Goal: Complete application form

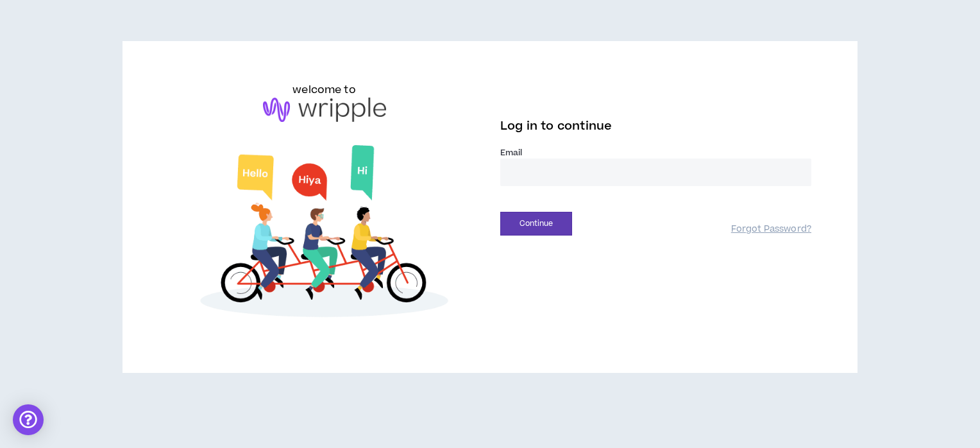
click at [728, 182] on input "email" at bounding box center [655, 172] width 311 height 28
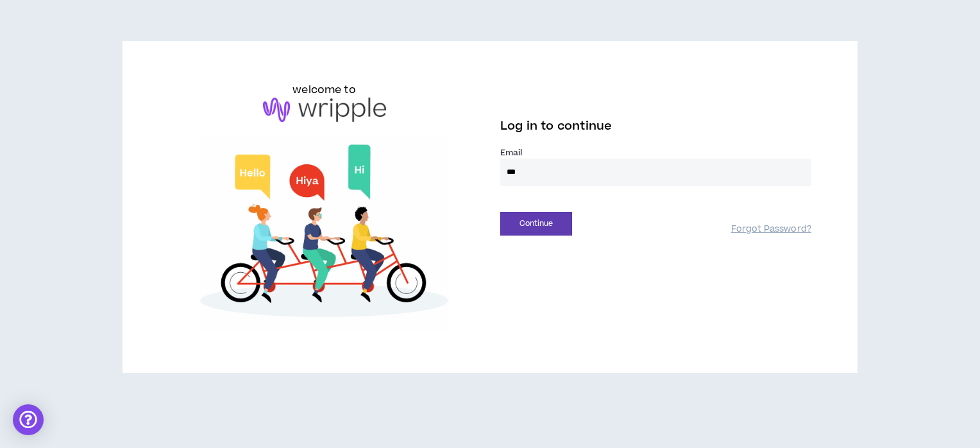
type input "**********"
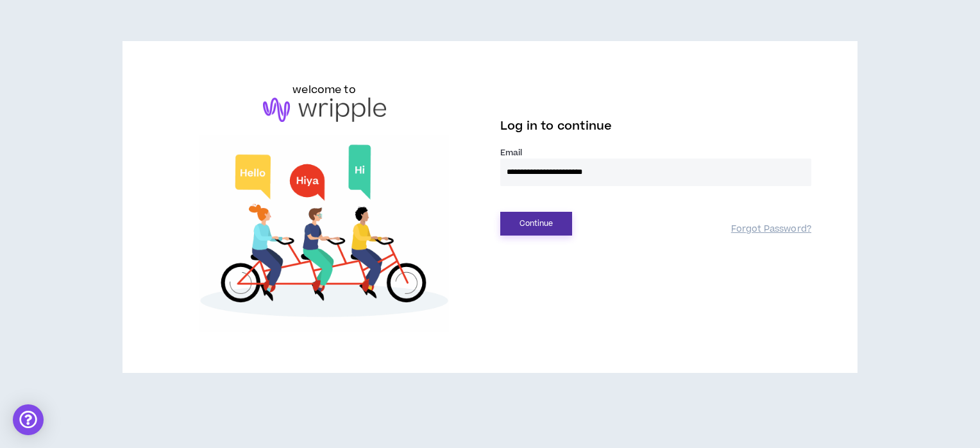
click at [555, 227] on button "Continue" at bounding box center [536, 224] width 72 height 24
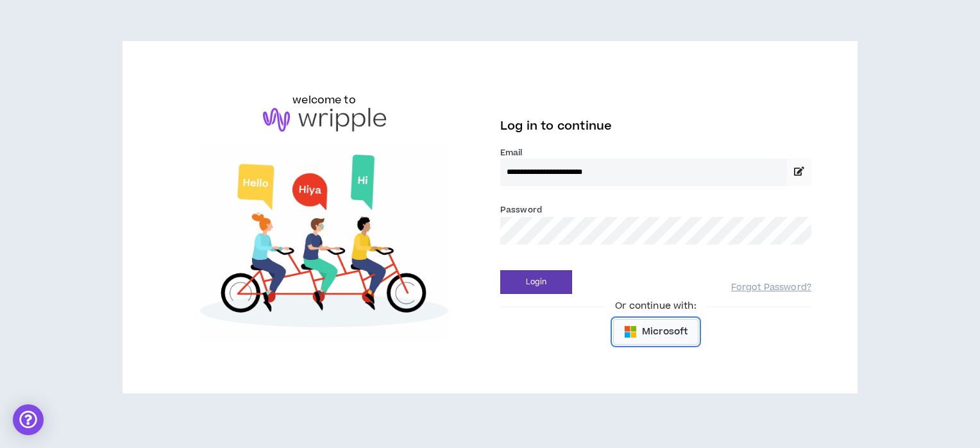
click at [639, 331] on button "Microsoft" at bounding box center [655, 332] width 85 height 26
click at [547, 277] on button "Login" at bounding box center [536, 282] width 72 height 24
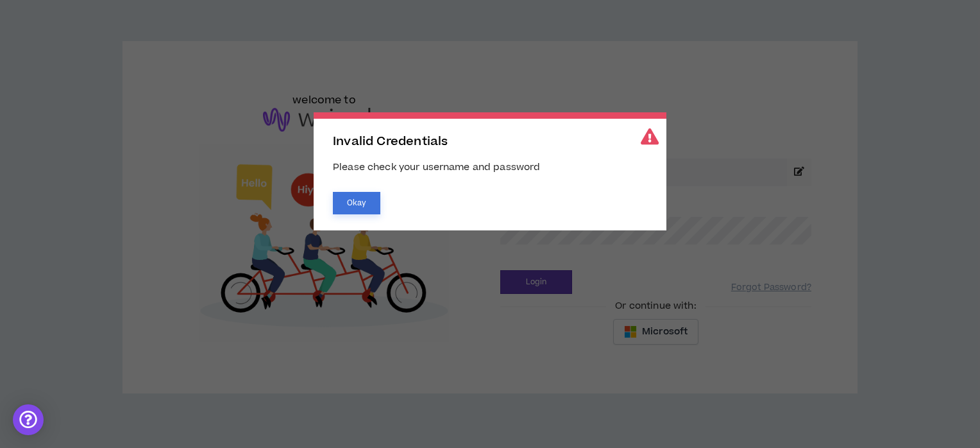
click at [364, 203] on button "Okay" at bounding box center [356, 203] width 47 height 22
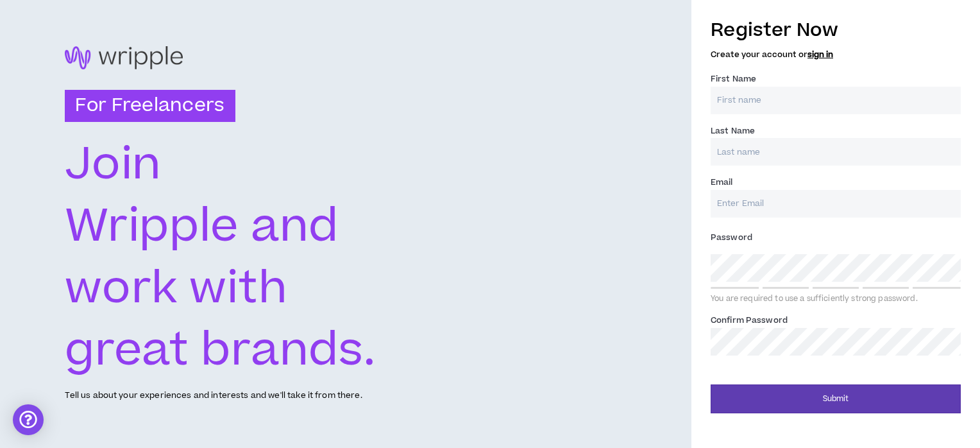
click at [747, 108] on input "First Name *" at bounding box center [836, 101] width 250 height 28
type input "Devam"
type input "[PERSON_NAME]"
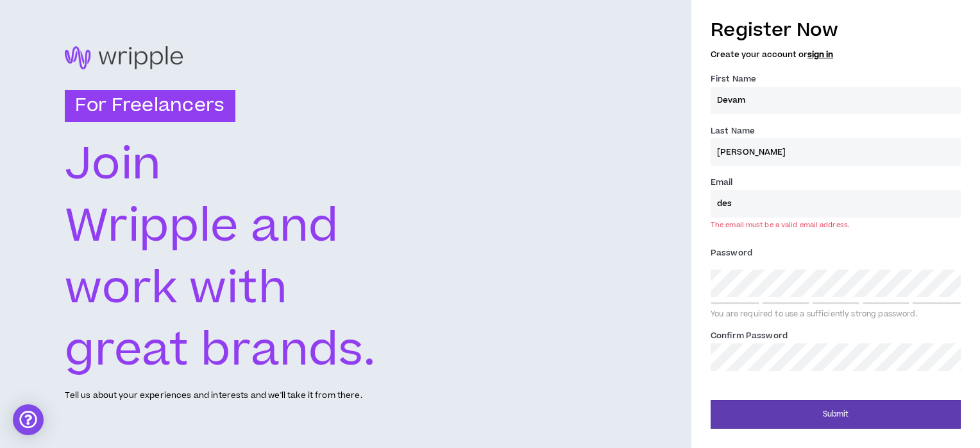
type input "[EMAIL_ADDRESS][DOMAIN_NAME]"
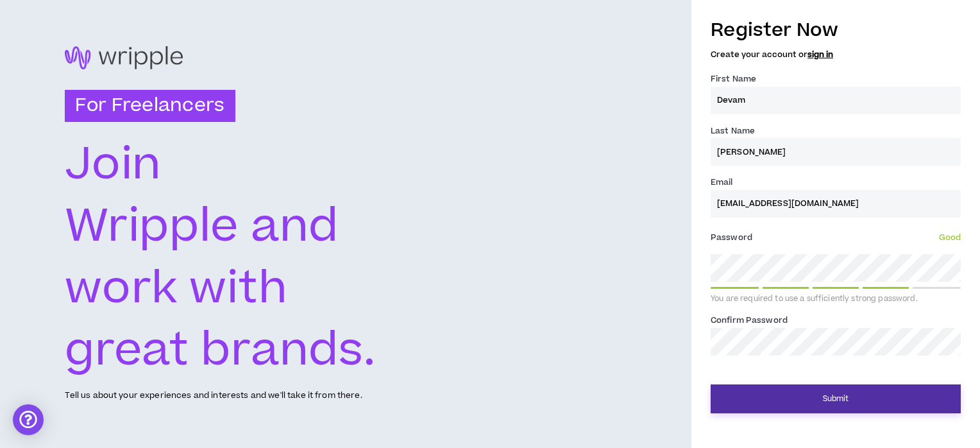
click at [823, 389] on button "Submit" at bounding box center [836, 398] width 250 height 29
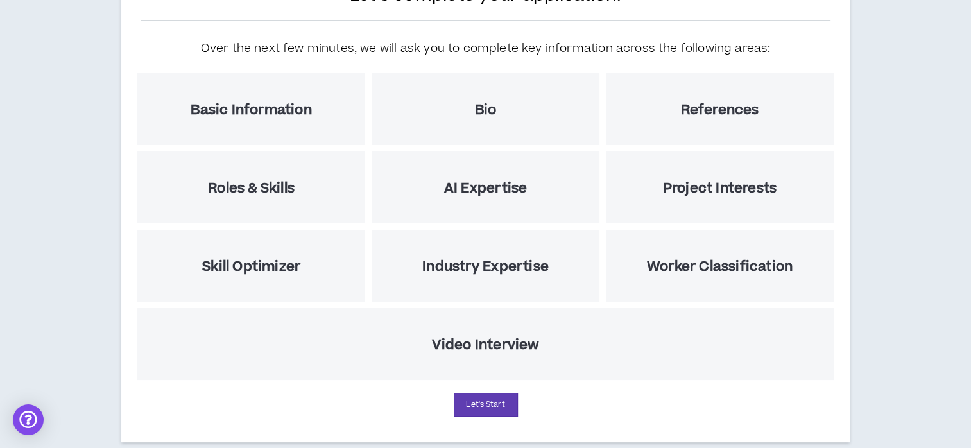
scroll to position [130, 0]
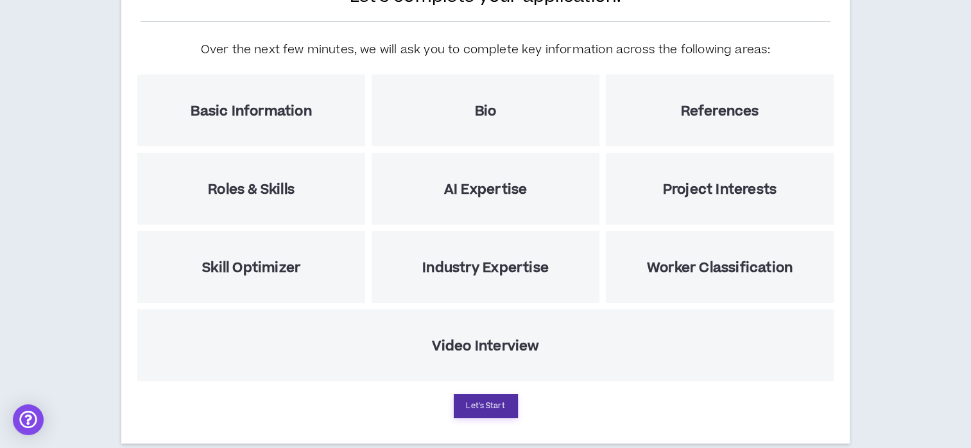
click at [504, 411] on button "Let's Start" at bounding box center [486, 406] width 64 height 24
select select "US"
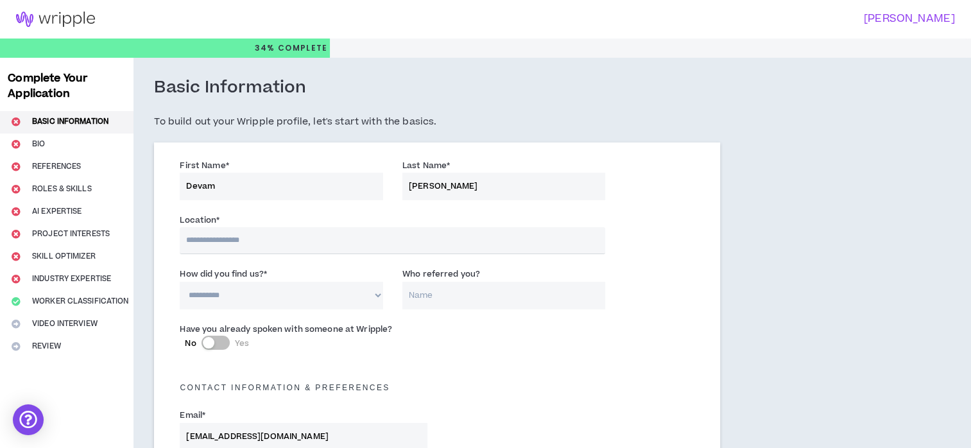
click at [482, 237] on input "text" at bounding box center [392, 240] width 425 height 27
type input "******"
select select "IN"
type input "+91"
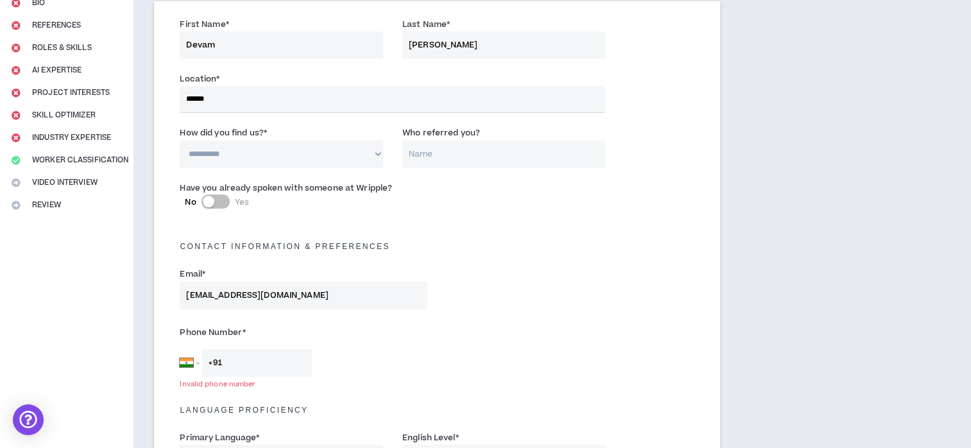
scroll to position [137, 0]
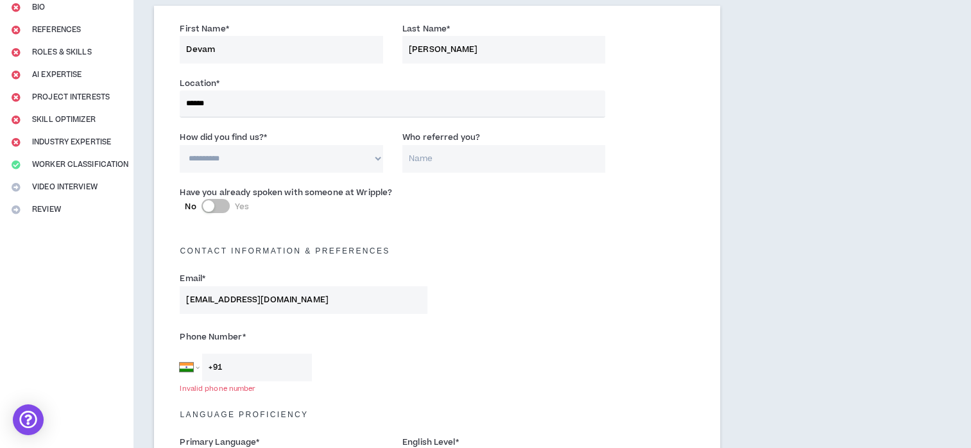
click at [362, 158] on select "**********" at bounding box center [281, 159] width 203 height 28
select select "*"
click at [180, 145] on select "**********" at bounding box center [281, 159] width 203 height 28
click at [472, 237] on div "Contact Information & preferences" at bounding box center [437, 244] width 534 height 28
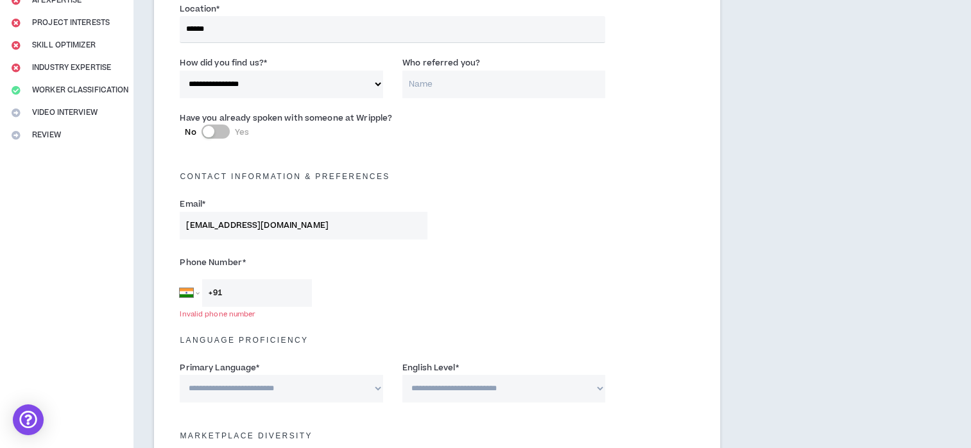
scroll to position [212, 0]
click at [267, 294] on input "+91" at bounding box center [257, 292] width 110 height 28
type input "[PHONE_NUMBER]"
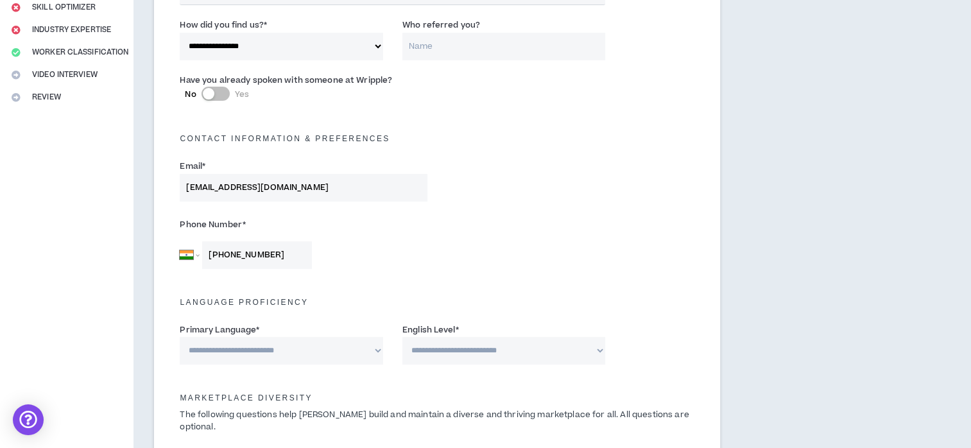
scroll to position [251, 0]
click at [364, 343] on select "**********" at bounding box center [281, 349] width 203 height 28
select select "*******"
click at [180, 335] on select "**********" at bounding box center [281, 349] width 203 height 28
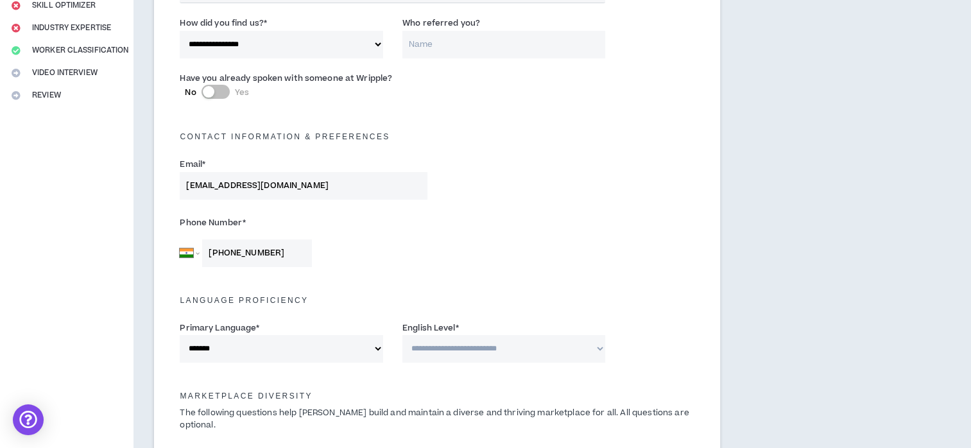
click at [470, 358] on select "**********" at bounding box center [503, 349] width 203 height 28
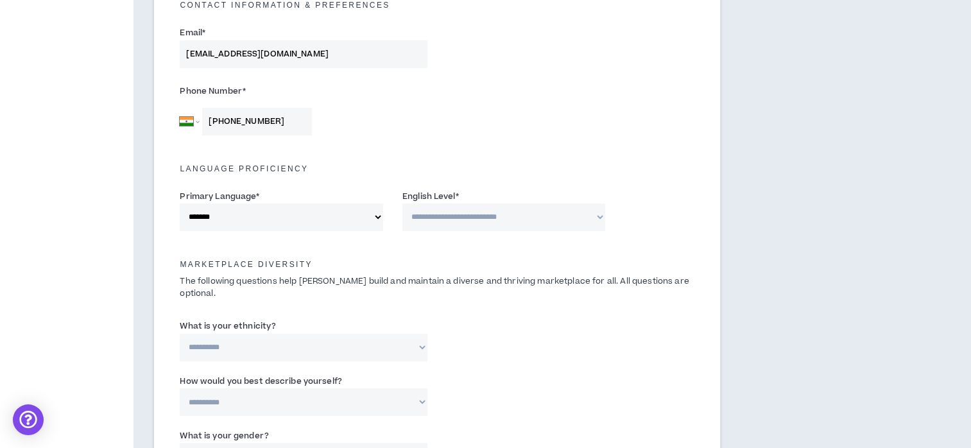
scroll to position [382, 0]
click at [475, 217] on select "**********" at bounding box center [503, 217] width 203 height 28
select select "*"
click at [402, 203] on select "**********" at bounding box center [503, 217] width 203 height 28
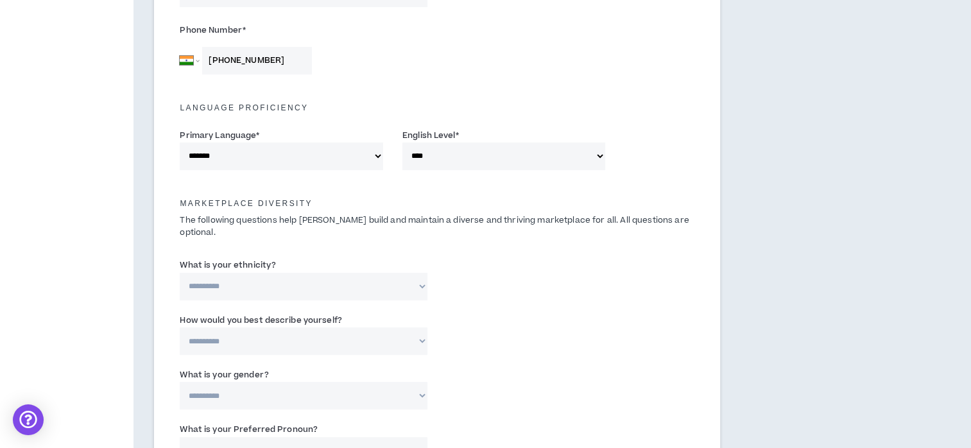
scroll to position [444, 0]
click at [419, 277] on select "**********" at bounding box center [304, 286] width 248 height 28
select select "**********"
click at [180, 272] on select "**********" at bounding box center [304, 286] width 248 height 28
click at [370, 327] on select "**********" at bounding box center [304, 341] width 248 height 28
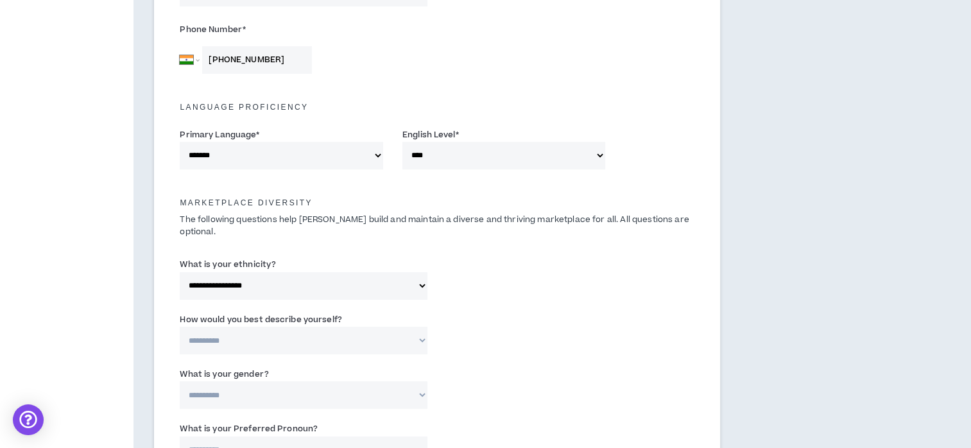
click at [502, 364] on div "**********" at bounding box center [437, 391] width 534 height 55
click at [397, 327] on select "**********" at bounding box center [304, 341] width 248 height 28
select select "*****"
click at [180, 327] on select "**********" at bounding box center [304, 341] width 248 height 28
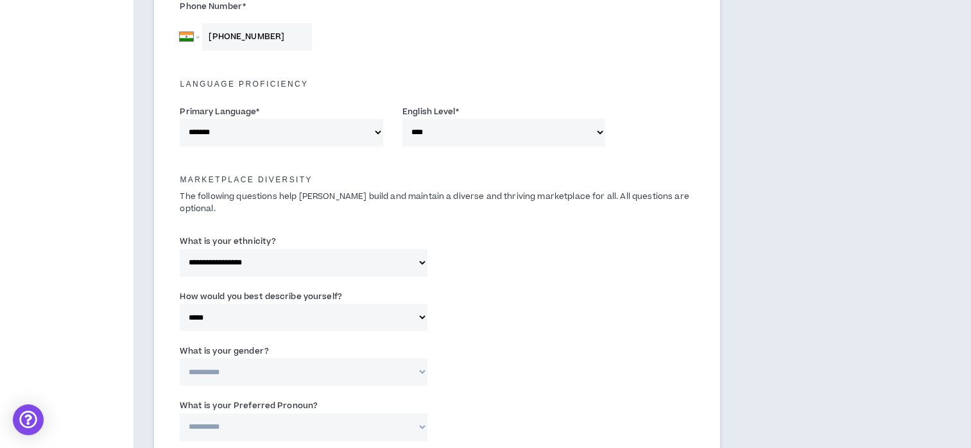
click at [430, 362] on div "**********" at bounding box center [303, 365] width 267 height 42
click at [418, 358] on select "**********" at bounding box center [304, 372] width 248 height 28
select select "***"
click at [180, 358] on select "**********" at bounding box center [304, 372] width 248 height 28
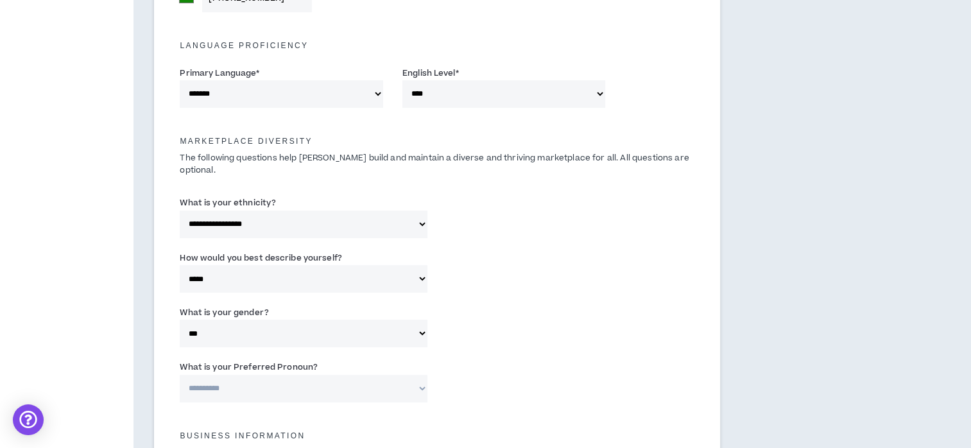
scroll to position [506, 0]
click at [419, 379] on select "**********" at bounding box center [304, 389] width 248 height 28
select select "**********"
click at [180, 375] on select "**********" at bounding box center [304, 389] width 248 height 28
click at [557, 331] on div "**********" at bounding box center [437, 329] width 534 height 55
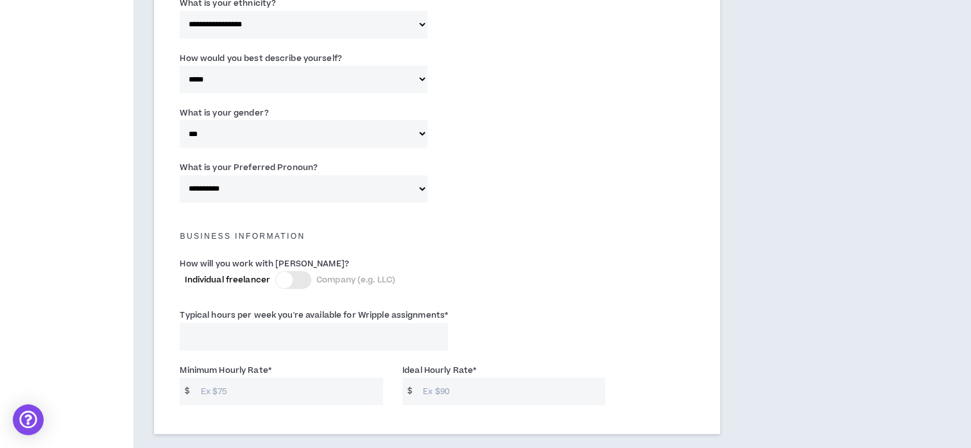
scroll to position [704, 0]
click at [270, 324] on input "Typical hours per week you're available for Wripple assignments *" at bounding box center [314, 338] width 268 height 28
type input "2"
click at [270, 324] on input "4" at bounding box center [314, 338] width 268 height 28
type input "4"
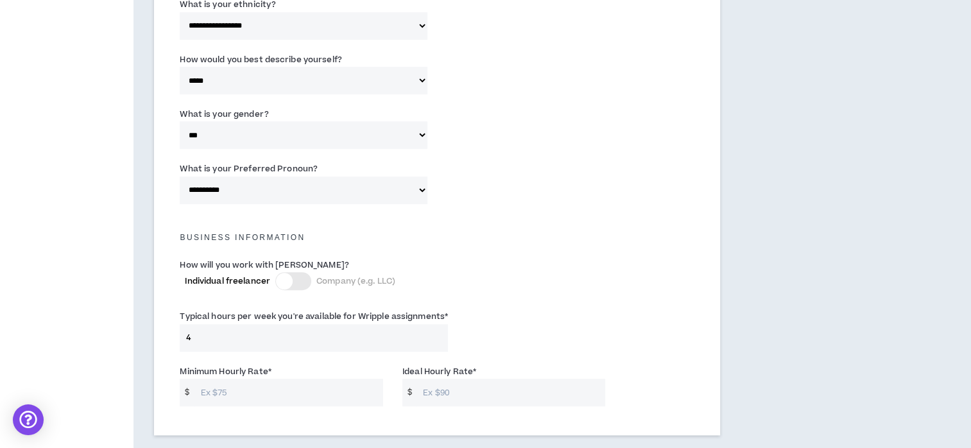
click at [275, 384] on input "Minimum Hourly Rate *" at bounding box center [288, 393] width 189 height 28
type input "100"
click at [434, 385] on input "Ideal Hourly Rate *" at bounding box center [510, 393] width 189 height 28
type input "60"
click at [666, 371] on div "Minimum Hourly Rate * $ 100 Ideal Hourly Rate * $ 60" at bounding box center [437, 388] width 534 height 55
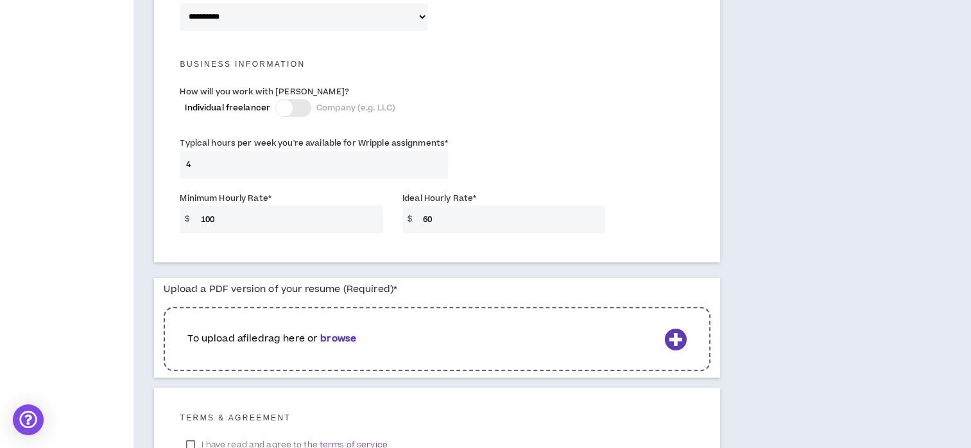
scroll to position [878, 0]
click at [350, 331] on b "browse" at bounding box center [338, 337] width 36 height 13
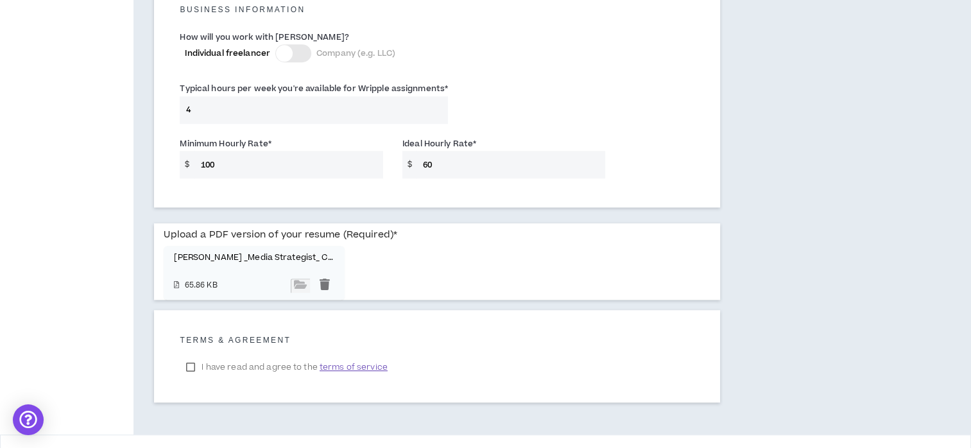
scroll to position [955, 0]
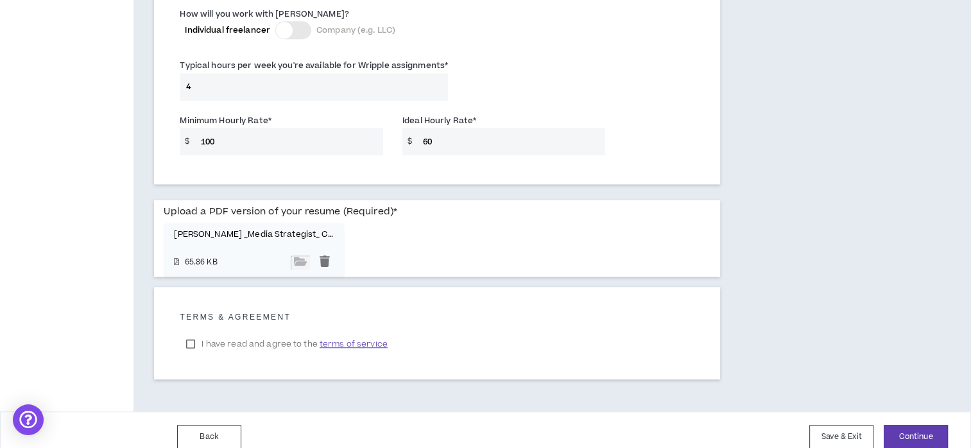
click at [192, 334] on label "I have read and agree to the terms of service" at bounding box center [287, 343] width 214 height 19
click at [916, 427] on button "Continue" at bounding box center [915, 437] width 64 height 24
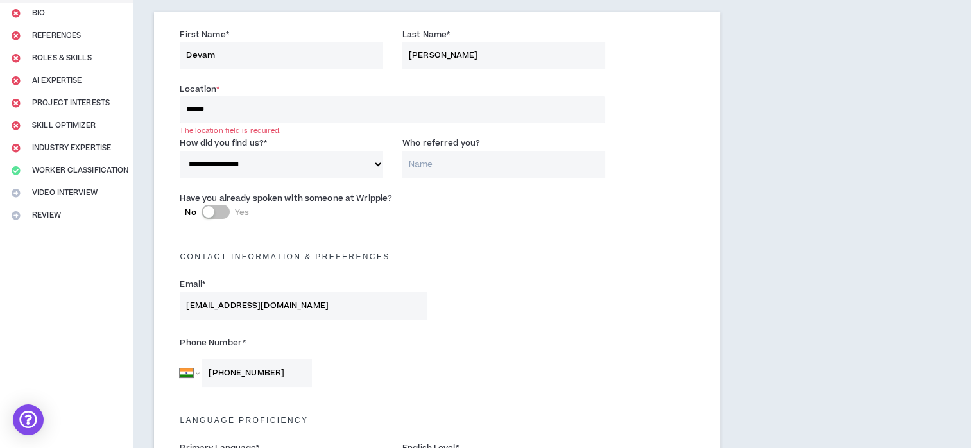
scroll to position [130, 0]
click at [242, 115] on input "******" at bounding box center [392, 111] width 425 height 27
select select "US"
type input "+1"
click at [213, 117] on input "text" at bounding box center [392, 111] width 425 height 27
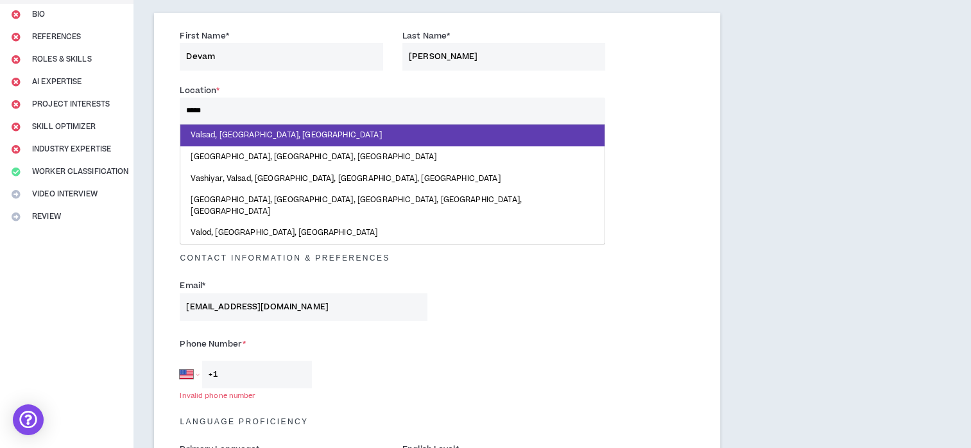
type input "******"
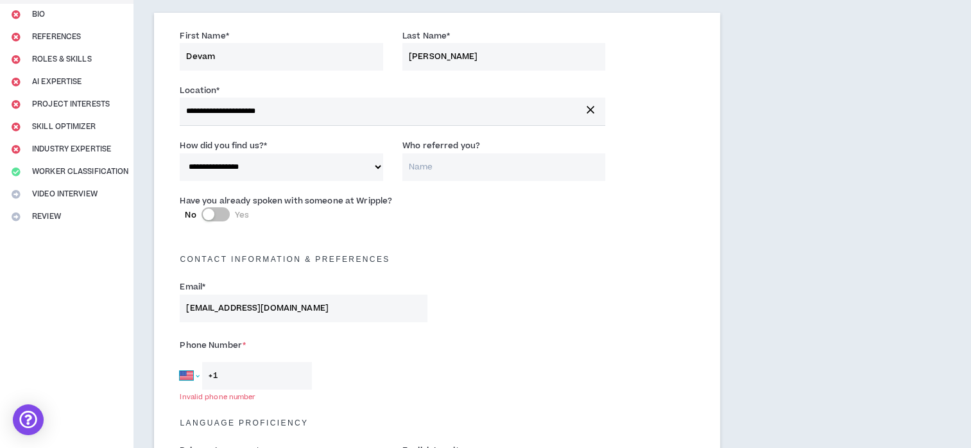
click at [196, 374] on select "[GEOGRAPHIC_DATA] [GEOGRAPHIC_DATA] [GEOGRAPHIC_DATA] [GEOGRAPHIC_DATA] [US_STA…" at bounding box center [189, 376] width 19 height 28
select select "IN"
click at [180, 362] on select "[GEOGRAPHIC_DATA] [GEOGRAPHIC_DATA] [GEOGRAPHIC_DATA] [GEOGRAPHIC_DATA] [US_STA…" at bounding box center [189, 376] width 19 height 28
type input "[PHONE_NUMBER]"
click at [511, 385] on div "Phone Number * [GEOGRAPHIC_DATA] [GEOGRAPHIC_DATA] [GEOGRAPHIC_DATA] [GEOGRAPHI…" at bounding box center [437, 365] width 534 height 67
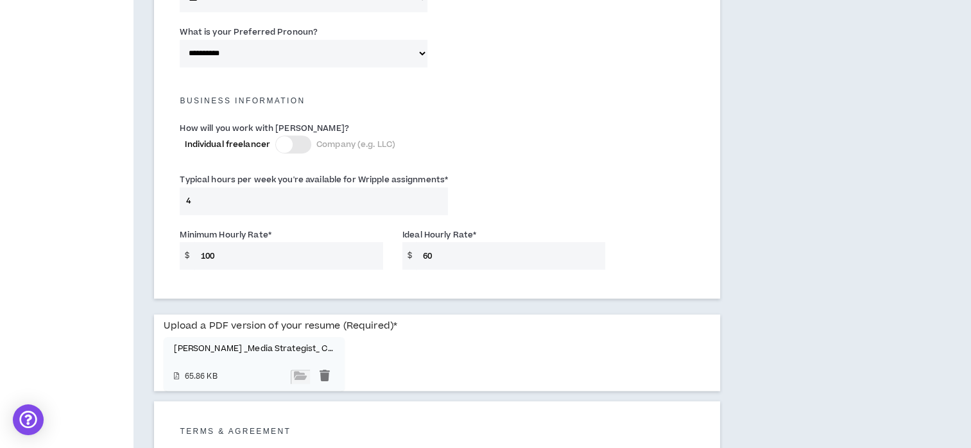
scroll to position [957, 0]
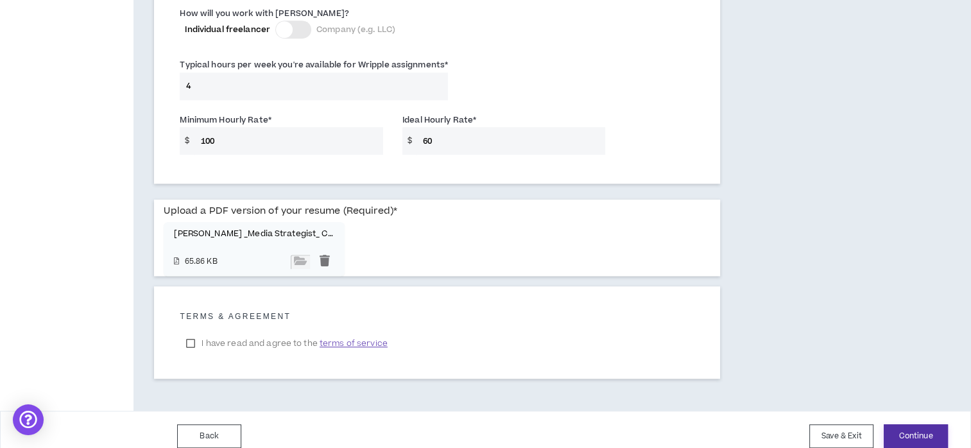
click at [905, 434] on button "Continue" at bounding box center [915, 436] width 64 height 24
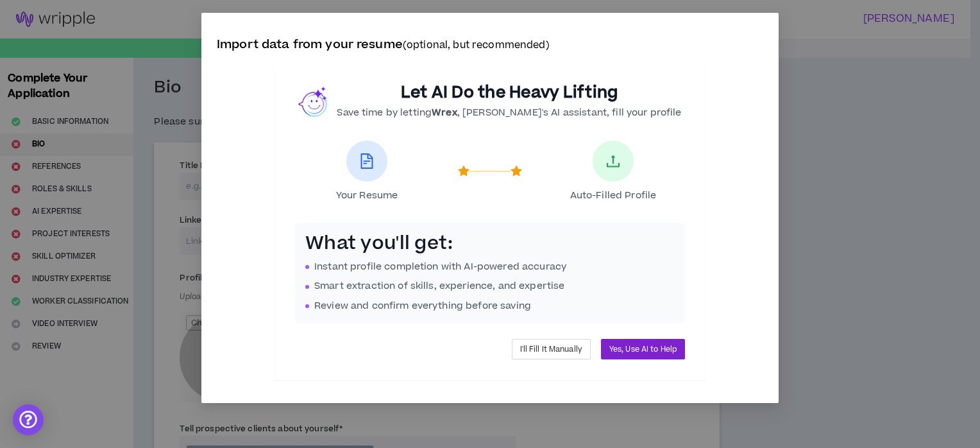
click at [662, 345] on span "Yes, Use AI to Help" at bounding box center [642, 349] width 67 height 12
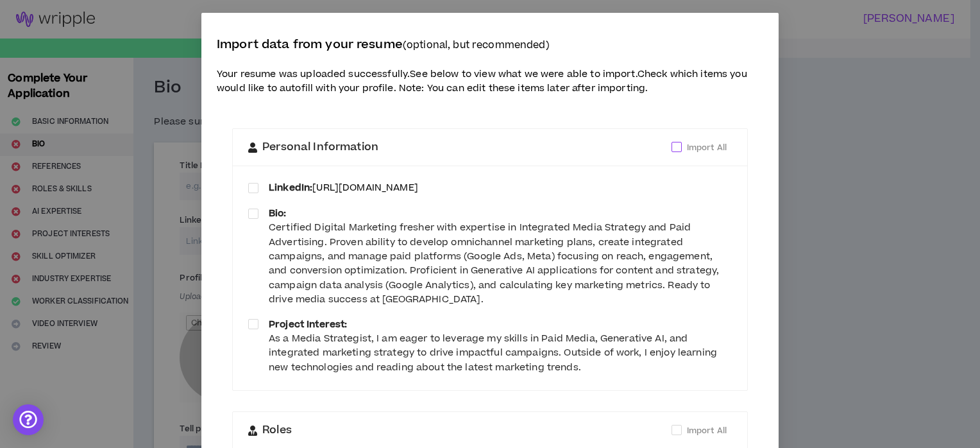
click at [672, 148] on span at bounding box center [677, 147] width 10 height 10
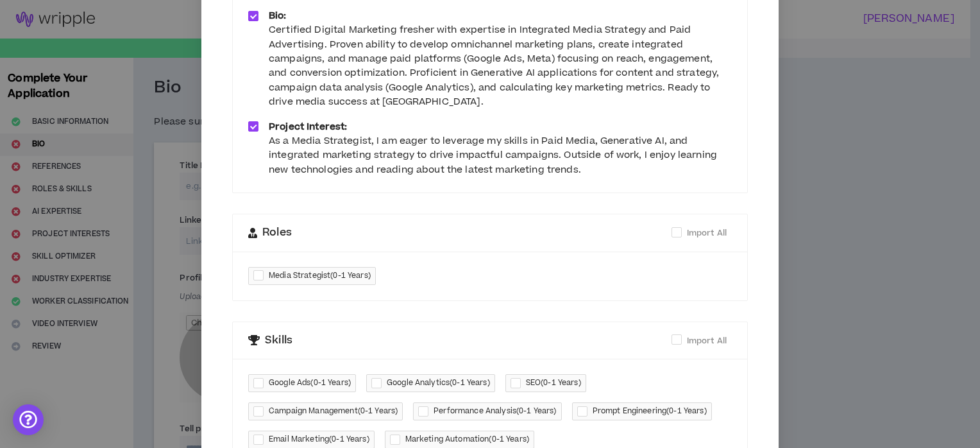
scroll to position [197, 0]
click at [682, 235] on span "Import All" at bounding box center [707, 233] width 50 height 14
checkbox input "****"
click at [673, 341] on span at bounding box center [677, 340] width 10 height 10
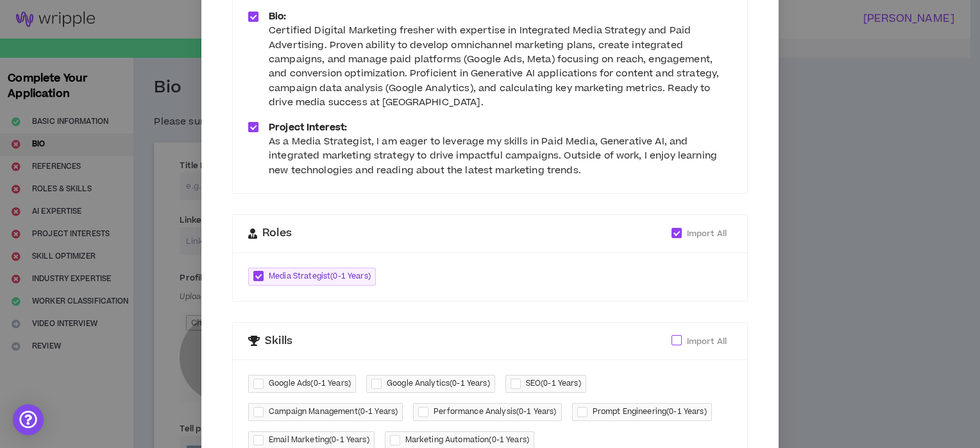
checkbox input "****"
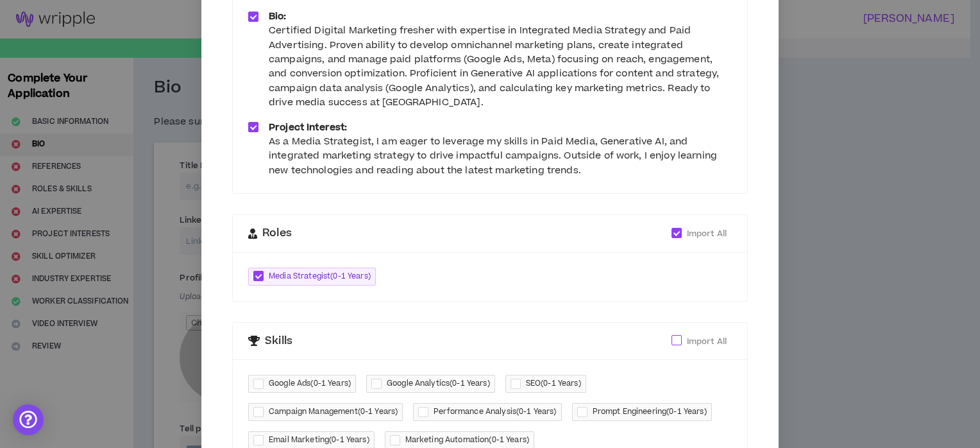
checkbox input "****"
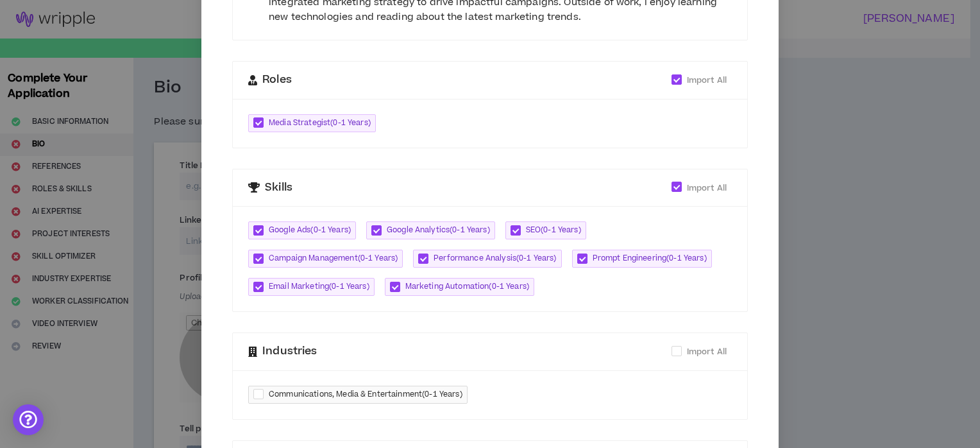
scroll to position [351, 0]
click at [672, 353] on span at bounding box center [677, 350] width 10 height 10
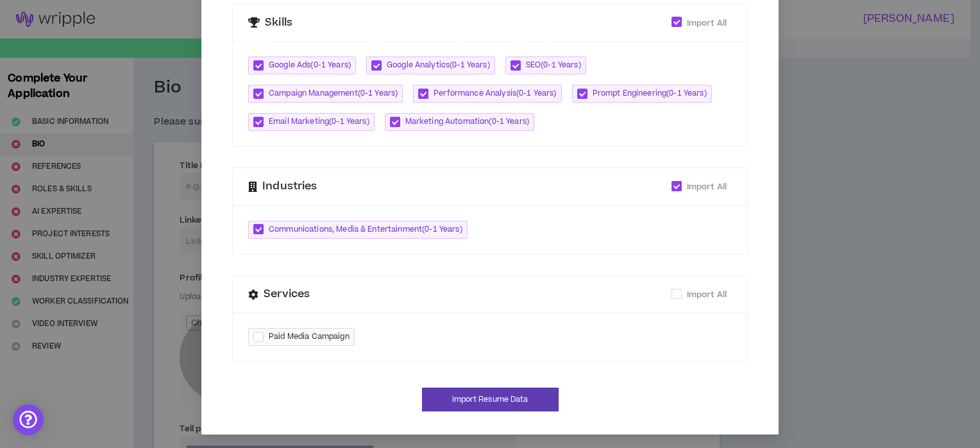
click at [672, 190] on span at bounding box center [677, 186] width 10 height 10
click at [570, 237] on div "Communications, Media & Entertainment ( 0-1 Years )" at bounding box center [490, 229] width 515 height 49
click at [674, 187] on span at bounding box center [677, 186] width 10 height 10
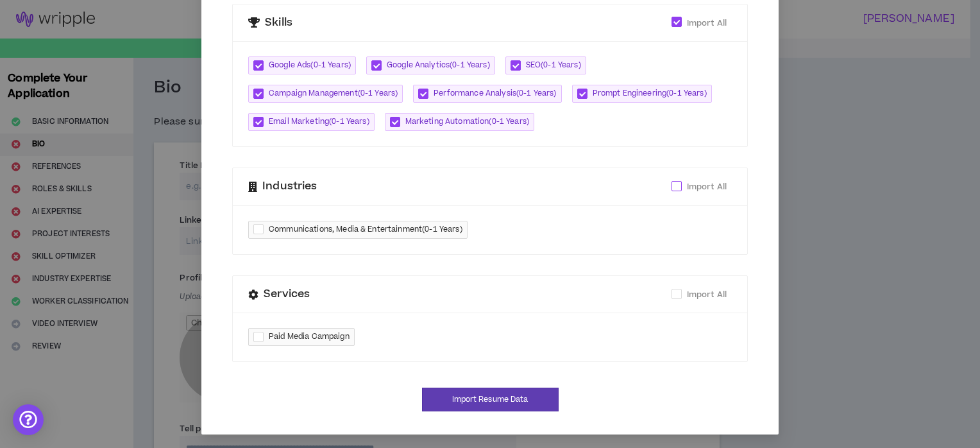
checkbox input "****"
click at [672, 295] on span at bounding box center [677, 294] width 10 height 10
checkbox input "****"
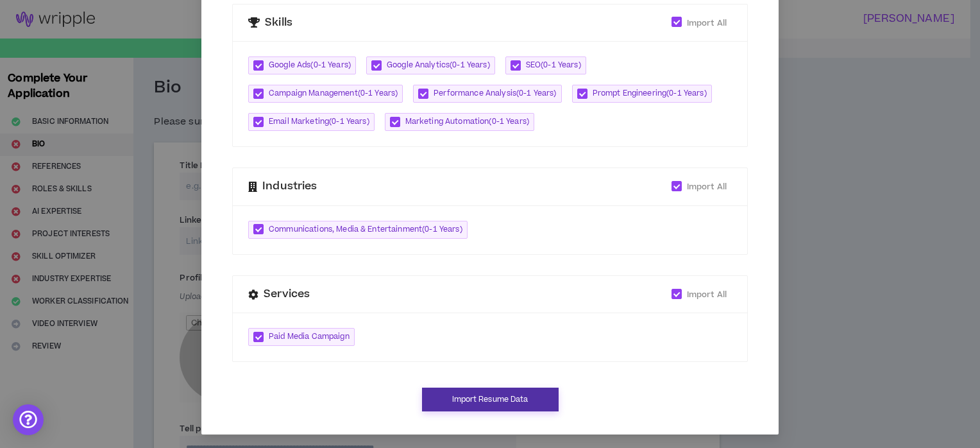
click at [530, 402] on button "Import Resume Data" at bounding box center [490, 399] width 137 height 24
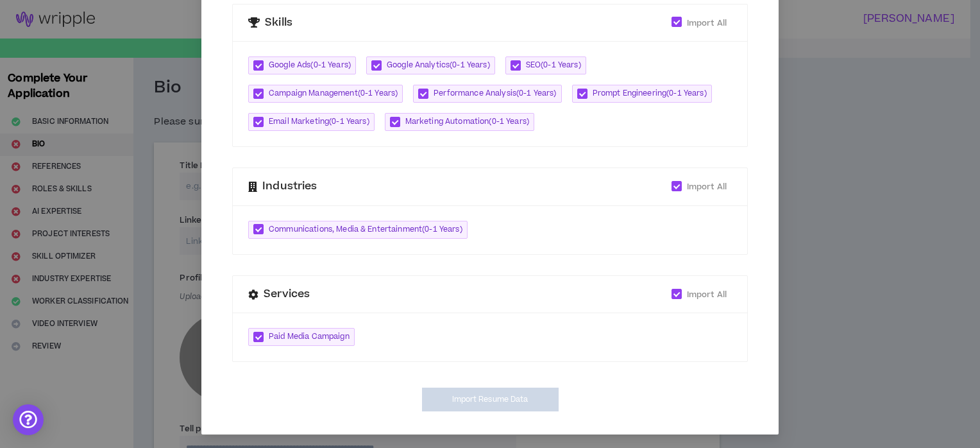
type input "[URL][DOMAIN_NAME]"
type textarea "**********"
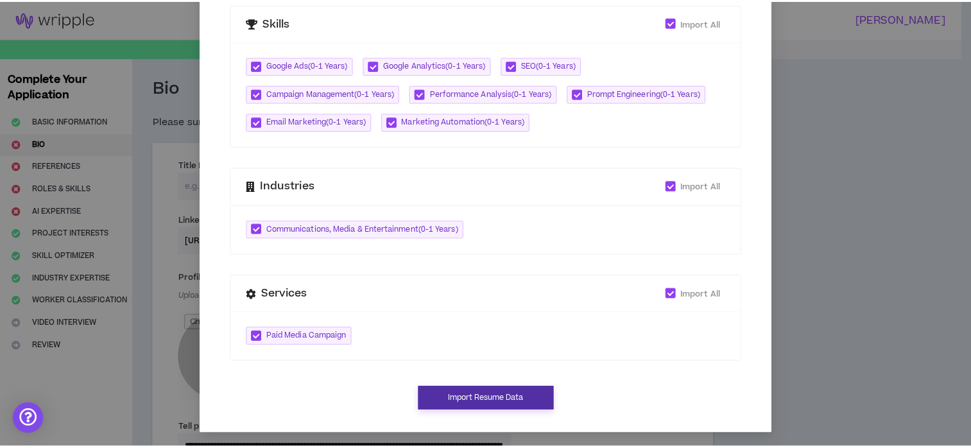
scroll to position [502, 0]
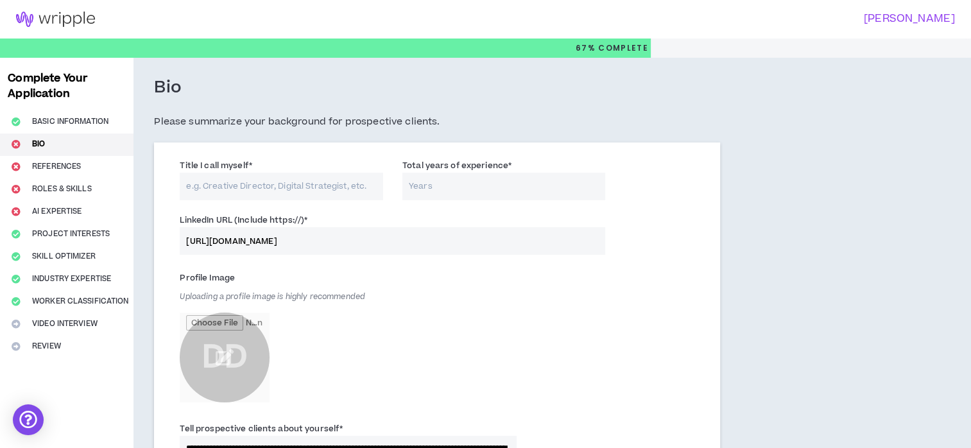
click at [291, 186] on input "Title I call myself *" at bounding box center [281, 187] width 203 height 28
type input "Media Strategist"
click at [414, 186] on input "Total years of experience *" at bounding box center [503, 187] width 203 height 28
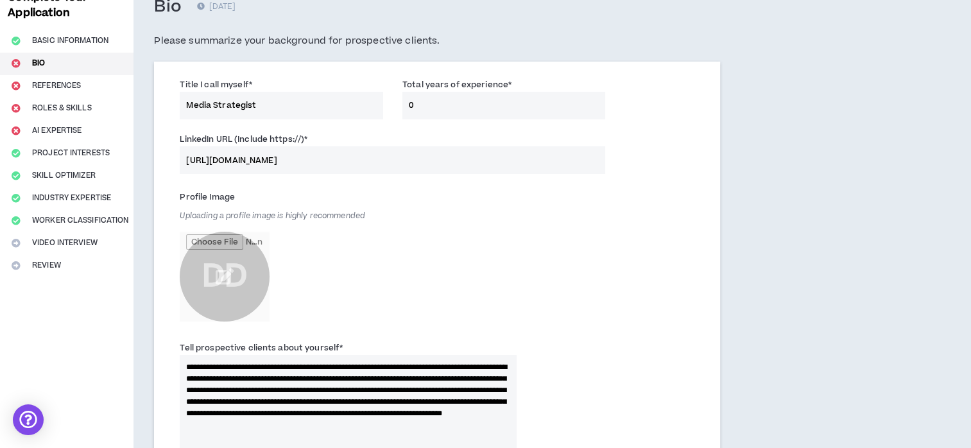
scroll to position [81, 0]
type input "0"
click at [227, 275] on input "file" at bounding box center [225, 276] width 90 height 90
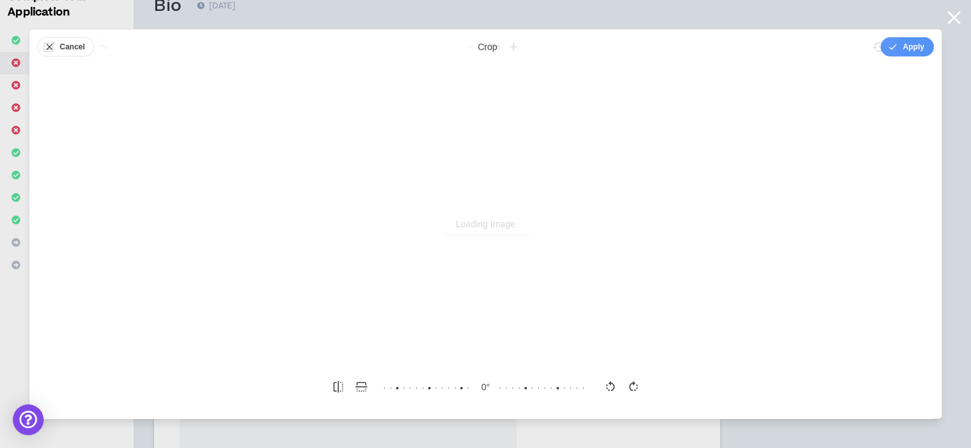
scroll to position [0, 0]
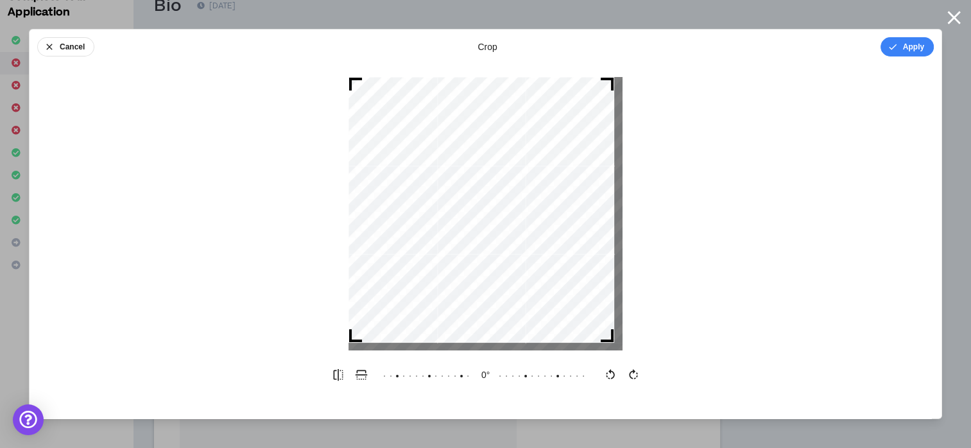
click at [616, 344] on div at bounding box center [485, 214] width 274 height 274
click at [903, 48] on button "Apply" at bounding box center [906, 46] width 53 height 19
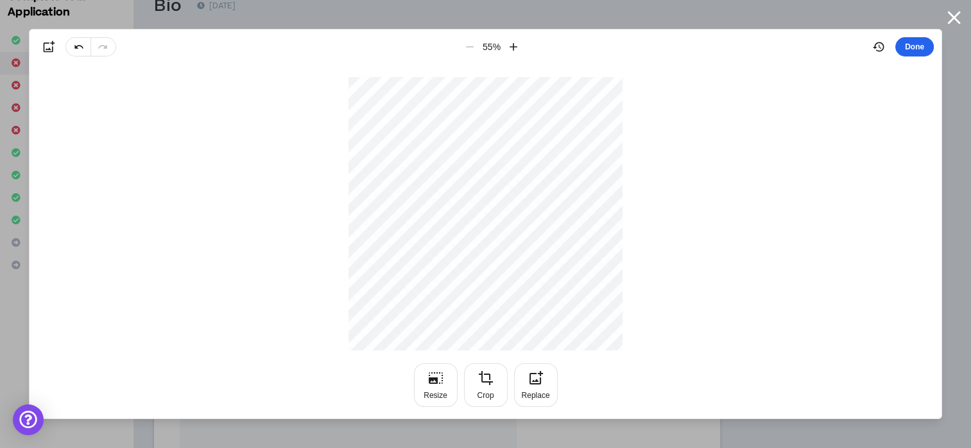
click at [918, 55] on button "Done" at bounding box center [914, 46] width 38 height 19
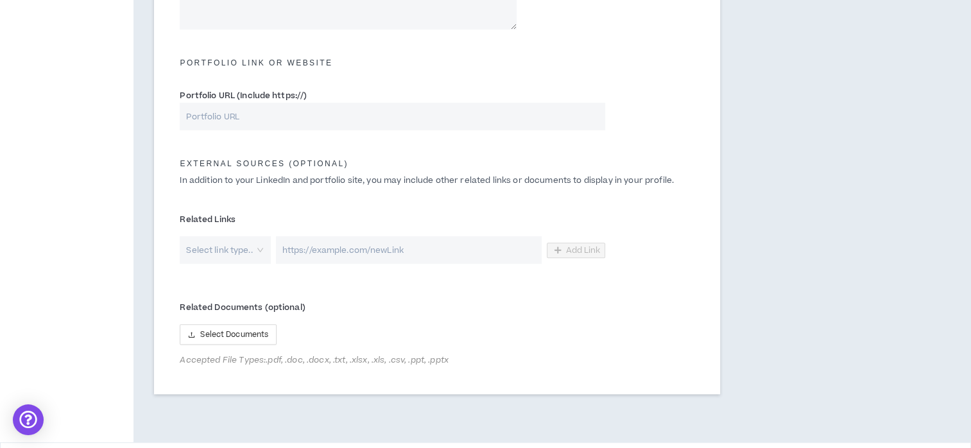
scroll to position [649, 0]
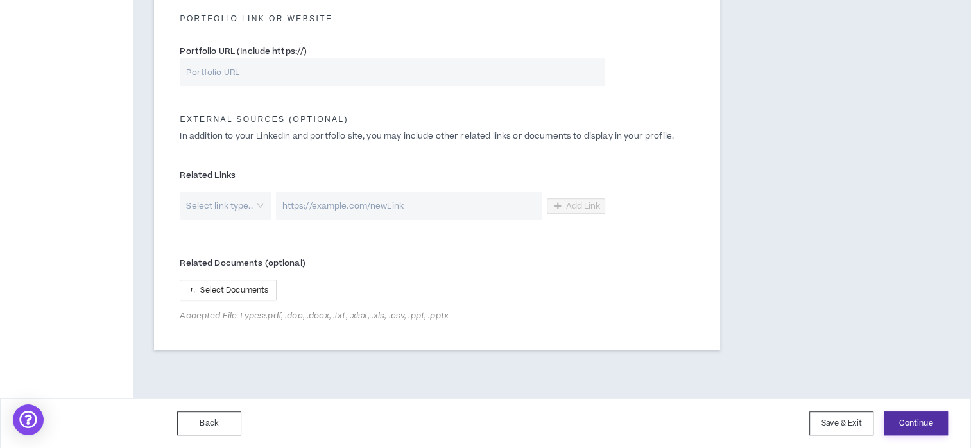
click at [903, 420] on button "Continue" at bounding box center [915, 423] width 64 height 24
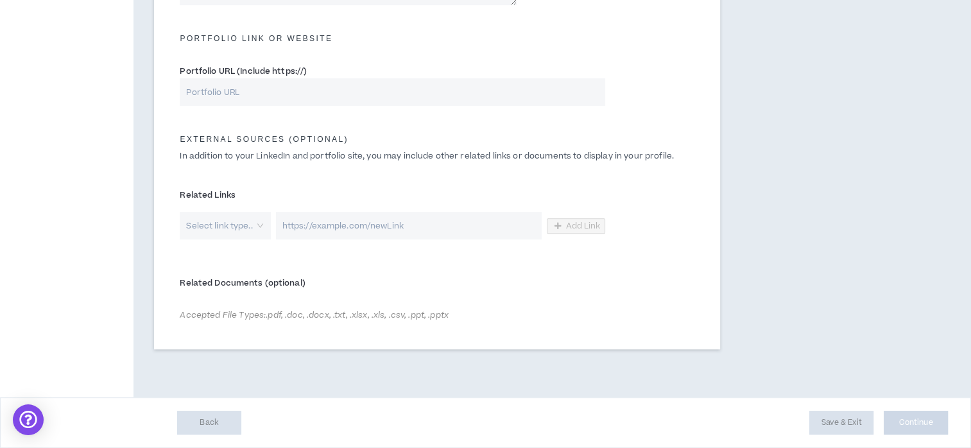
scroll to position [628, 0]
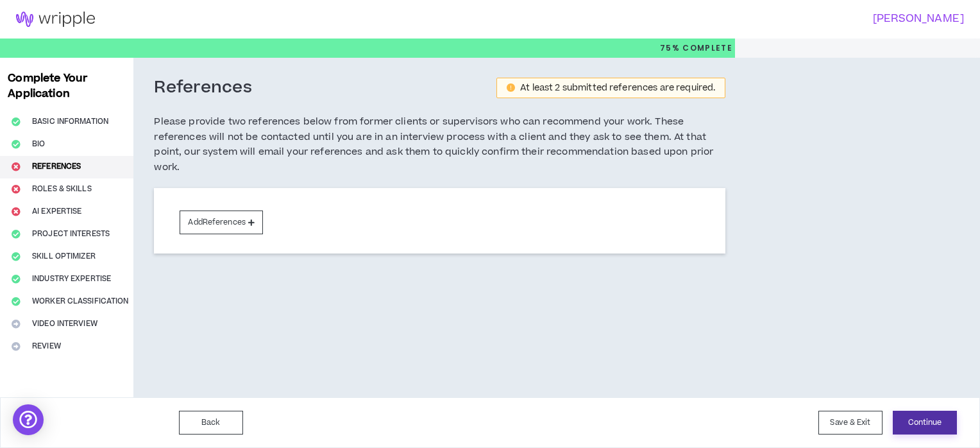
click at [916, 422] on button "Continue" at bounding box center [925, 423] width 64 height 24
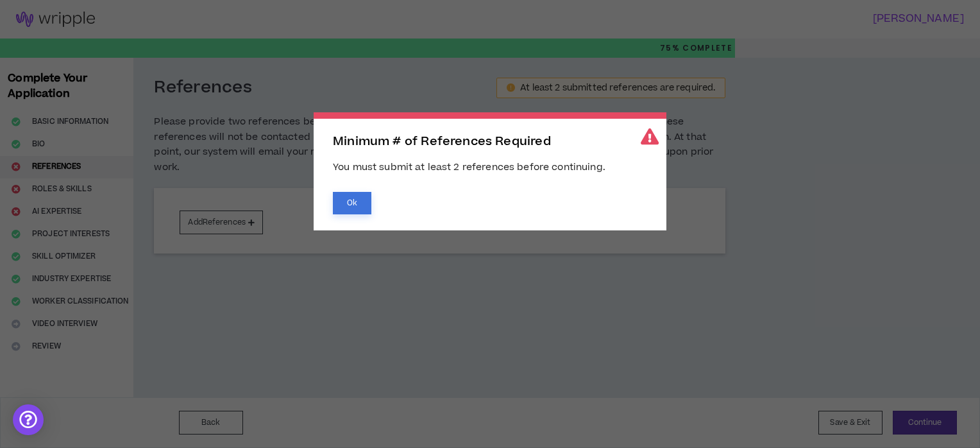
click at [346, 204] on button "Ok" at bounding box center [352, 203] width 38 height 22
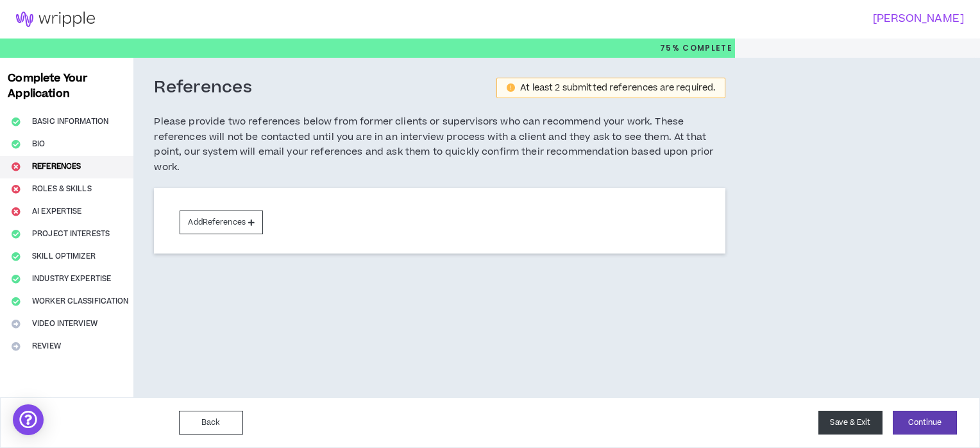
click at [842, 422] on button "Save & Exit" at bounding box center [851, 423] width 64 height 24
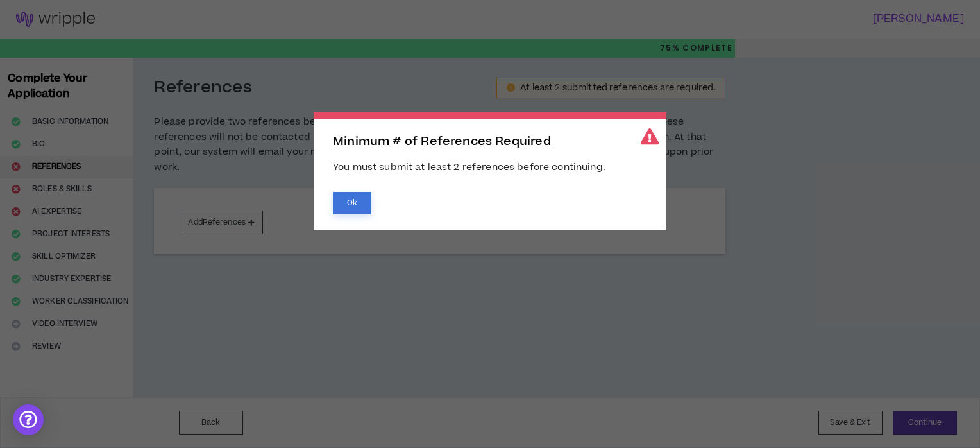
click at [357, 202] on button "Ok" at bounding box center [352, 203] width 38 height 22
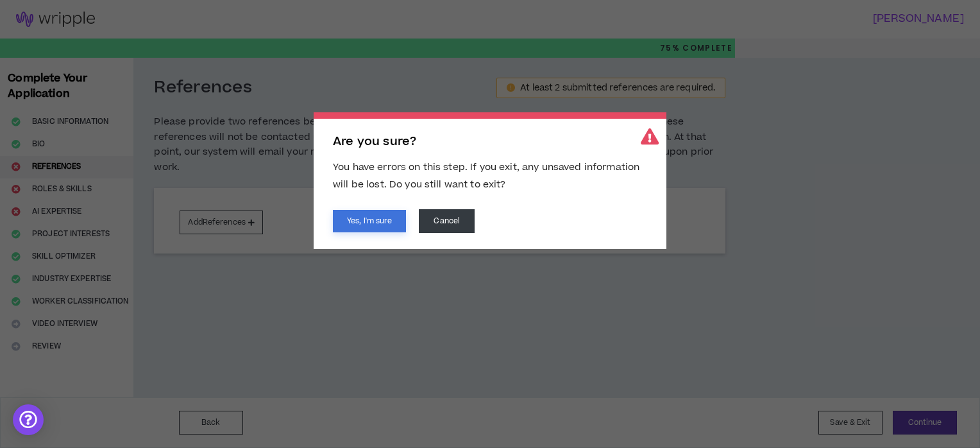
click at [372, 219] on button "Yes, I'm sure" at bounding box center [369, 221] width 73 height 22
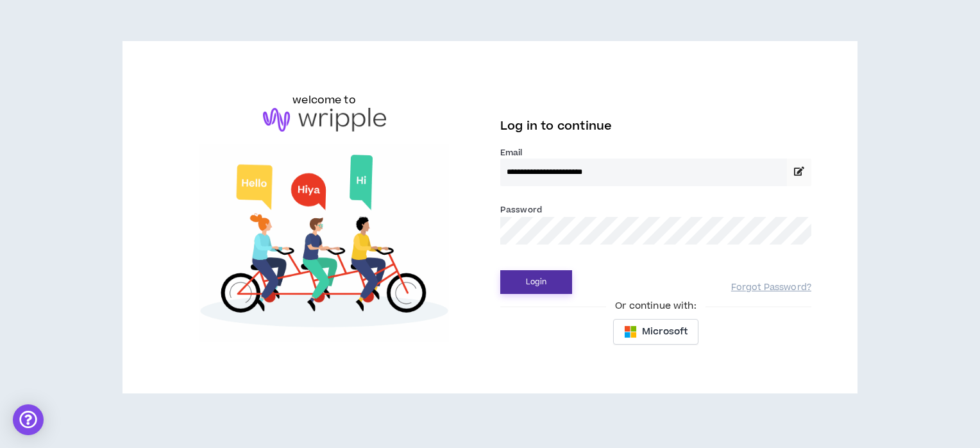
click at [534, 278] on button "Login" at bounding box center [536, 282] width 72 height 24
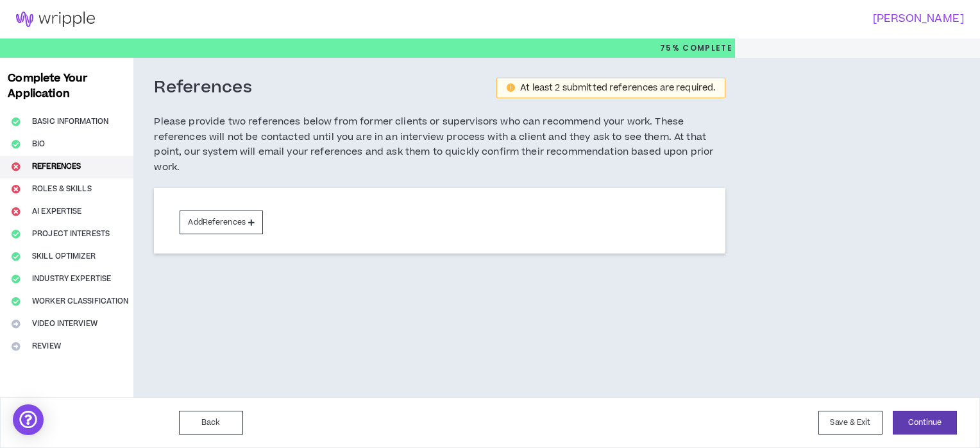
click at [60, 209] on div "Complete Your Application Basic Information Bio References Roles & Skills AI Ex…" at bounding box center [66, 227] width 133 height 339
click at [242, 221] on button "Add References" at bounding box center [221, 222] width 83 height 24
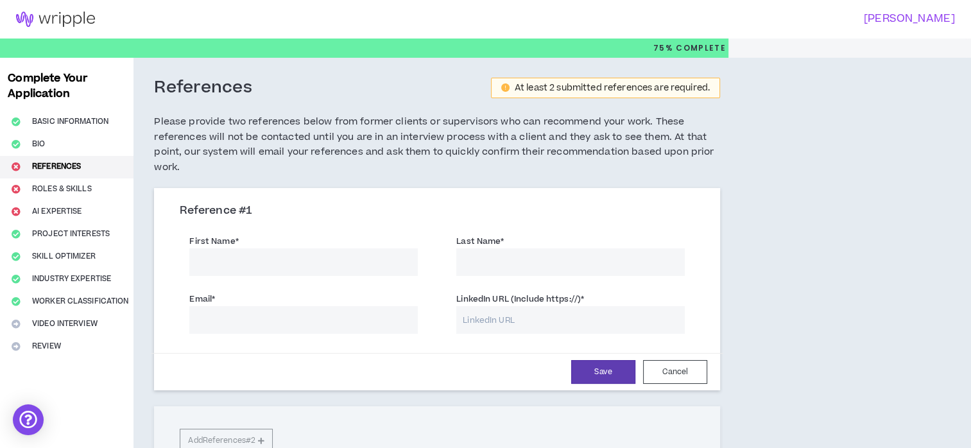
click at [257, 268] on input "First Name *" at bounding box center [303, 262] width 228 height 28
type input "Devam"
type input "[PERSON_NAME]"
type input "[EMAIL_ADDRESS][DOMAIN_NAME]"
type input "[PERSON_NAME]"
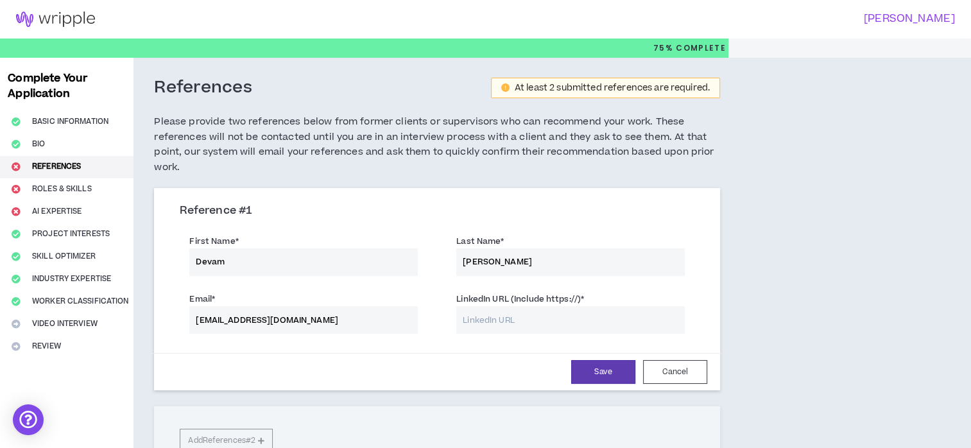
type input "[EMAIL_ADDRESS][DOMAIN_NAME]"
click at [484, 318] on input "LinkedIn URL (Include https://) *" at bounding box center [570, 320] width 228 height 28
type input "[URL][DOMAIN_NAME]"
click at [615, 368] on button "Save" at bounding box center [603, 372] width 64 height 24
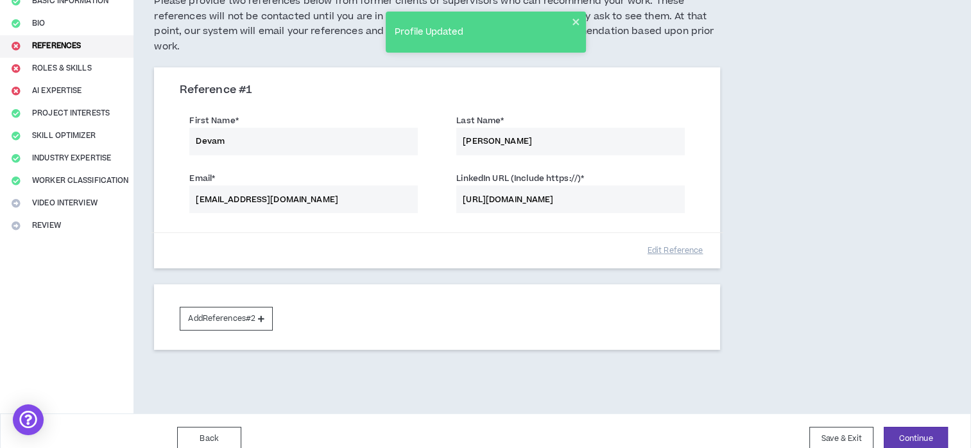
scroll to position [123, 0]
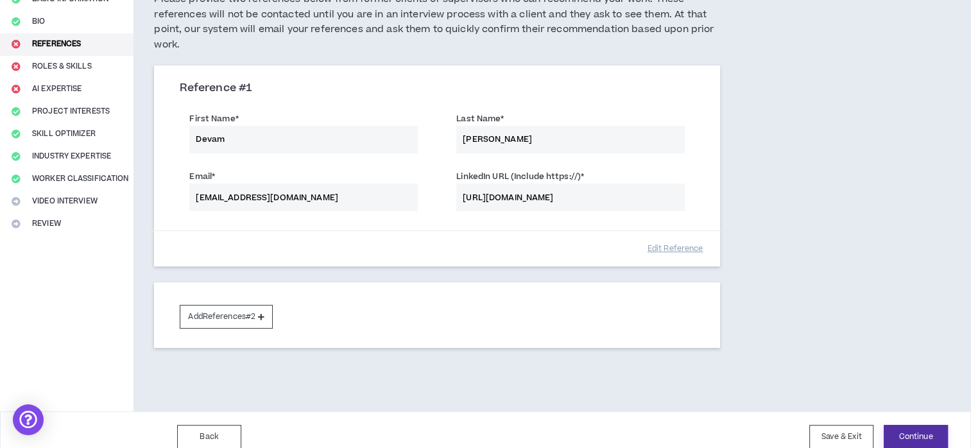
click at [902, 425] on button "Continue" at bounding box center [915, 437] width 64 height 24
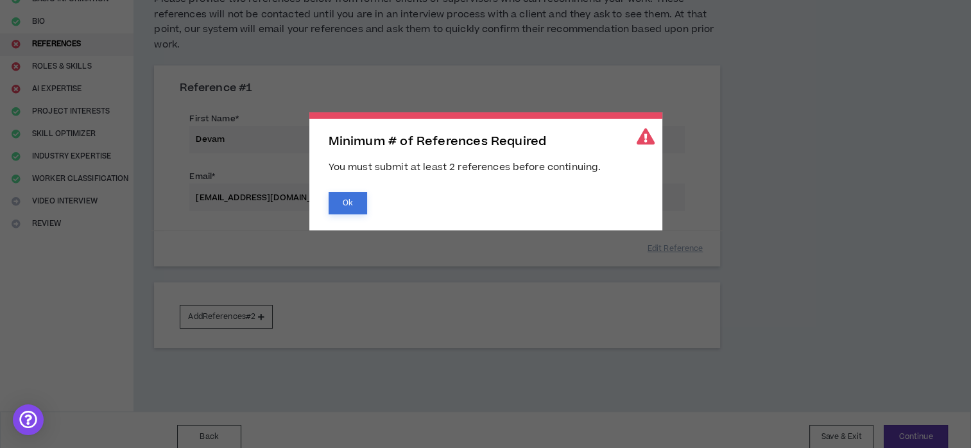
click at [357, 208] on button "Ok" at bounding box center [347, 203] width 38 height 22
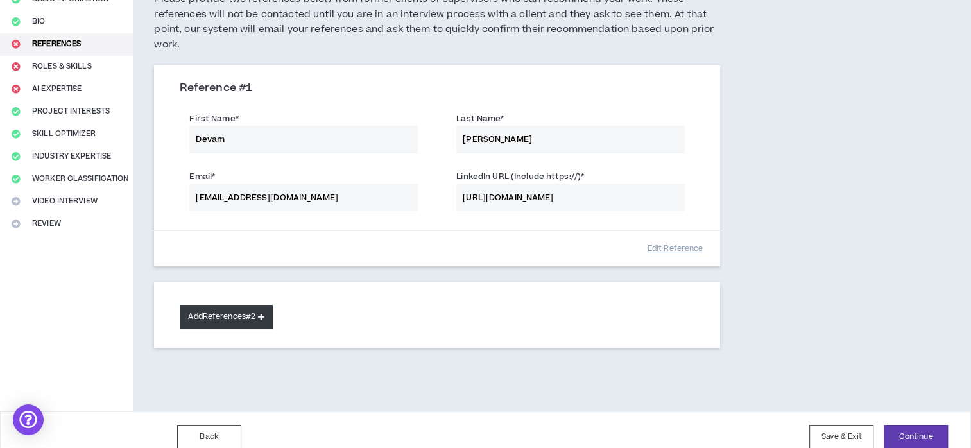
click at [272, 319] on button "Add References #2" at bounding box center [226, 317] width 93 height 24
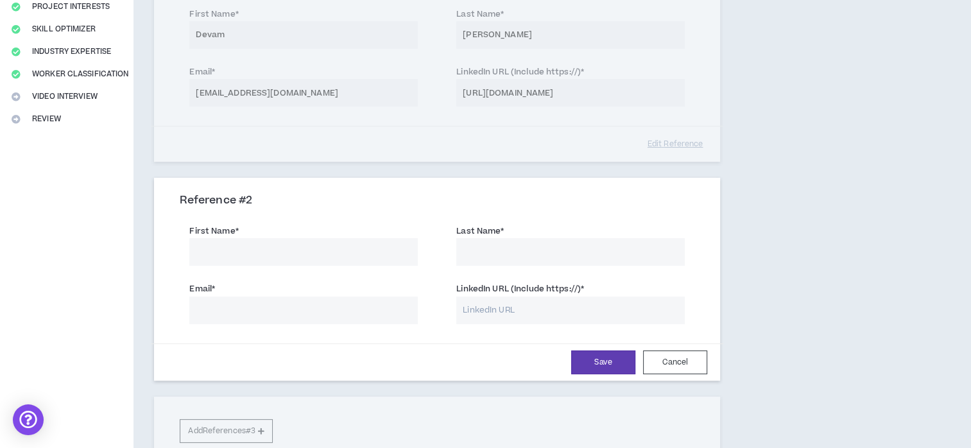
scroll to position [228, 0]
click at [370, 248] on input "First Name *" at bounding box center [303, 251] width 228 height 28
type input "Devam"
type input "[PERSON_NAME]"
type input "[EMAIL_ADDRESS][DOMAIN_NAME]"
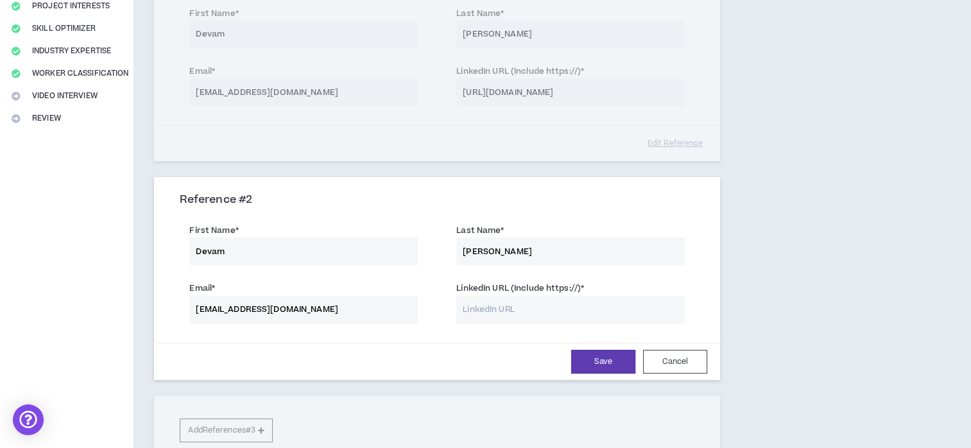
type input "[URL][DOMAIN_NAME]"
type input "[PERSON_NAME]"
type input "[EMAIL_ADDRESS][DOMAIN_NAME]"
type input "[URL][DOMAIN_NAME]"
click at [600, 362] on button "Save" at bounding box center [603, 362] width 64 height 24
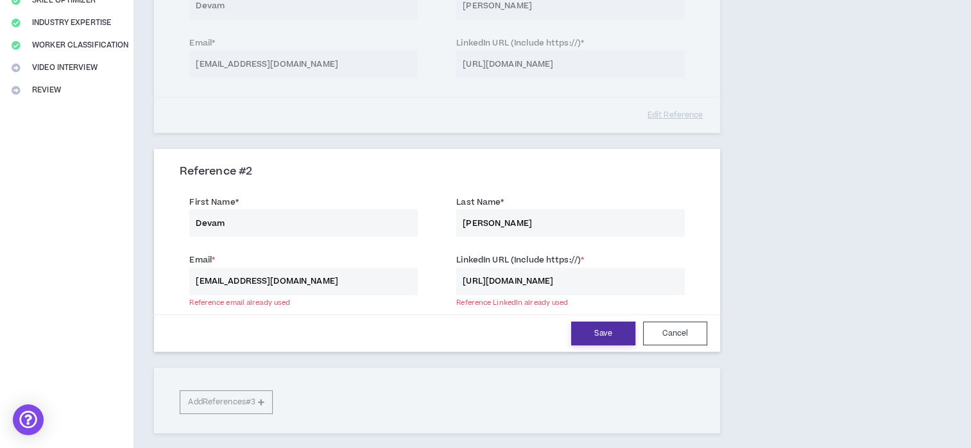
scroll to position [353, 0]
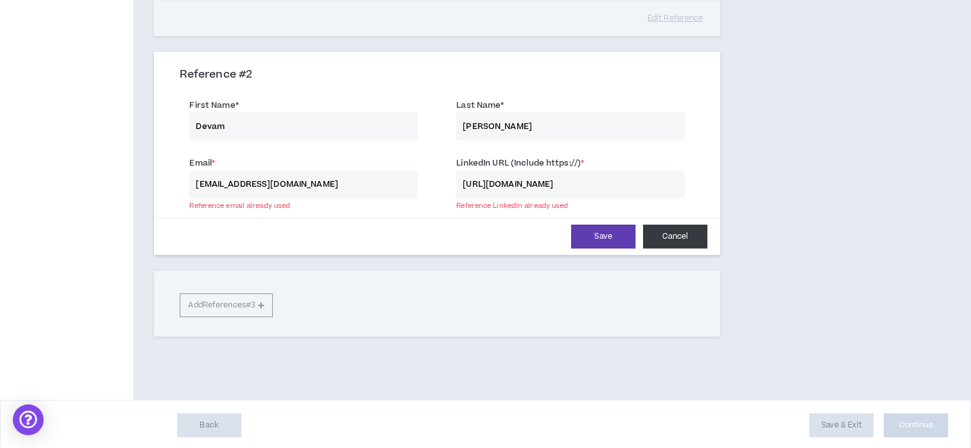
click at [674, 235] on button "Cancel" at bounding box center [675, 237] width 64 height 24
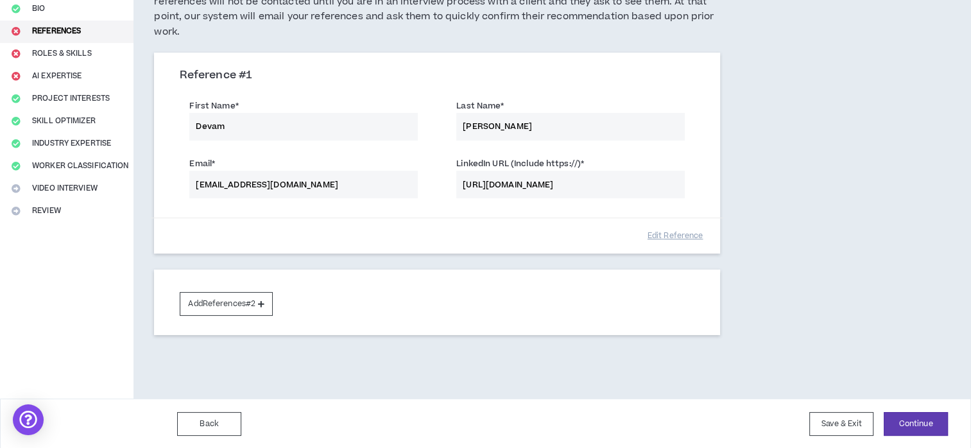
scroll to position [0, 0]
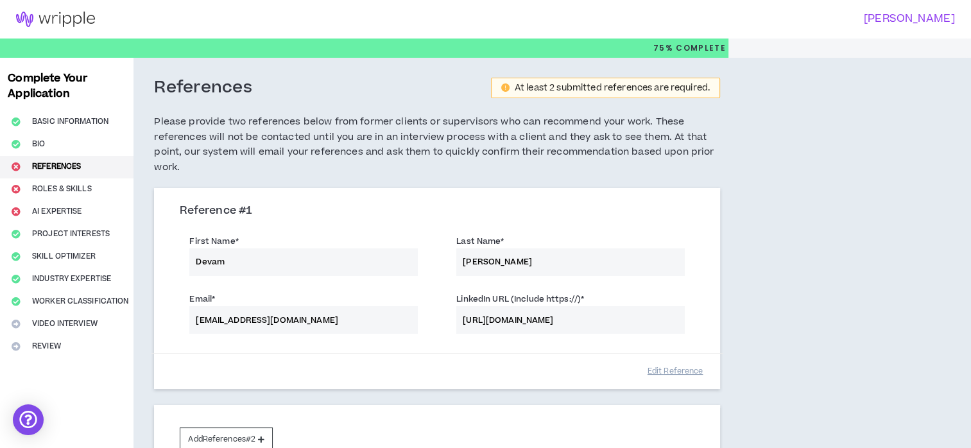
click at [53, 17] on img at bounding box center [55, 19] width 111 height 15
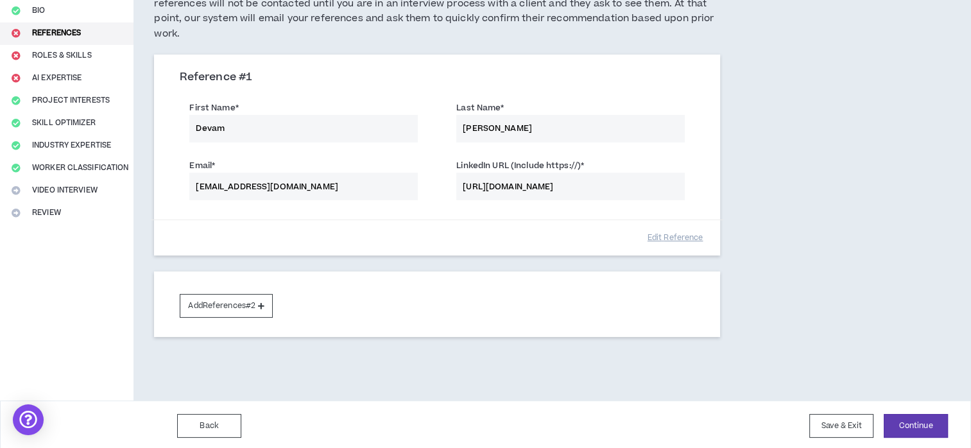
scroll to position [135, 0]
click at [270, 303] on button "Add References #2" at bounding box center [226, 305] width 93 height 24
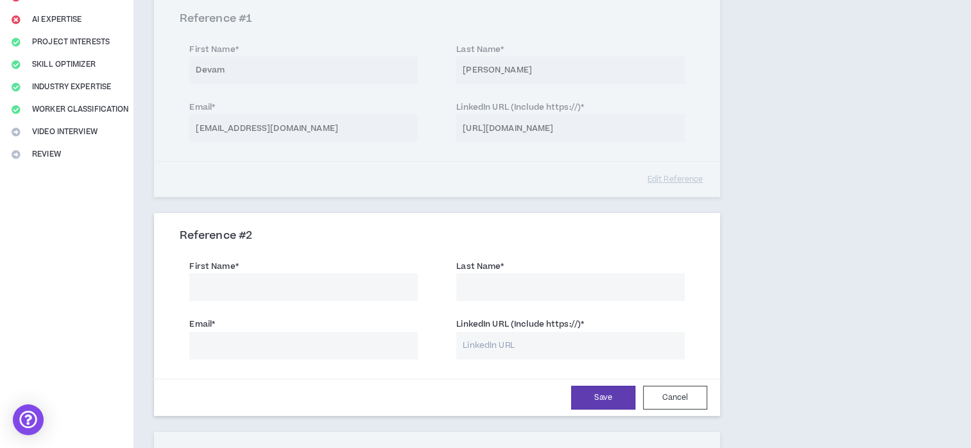
scroll to position [192, 0]
click at [363, 286] on input "First Name *" at bounding box center [303, 287] width 228 height 28
type input "FORAGE"
click at [474, 286] on input "Last Name *" at bounding box center [570, 287] width 228 height 28
type input "ACADEMY"
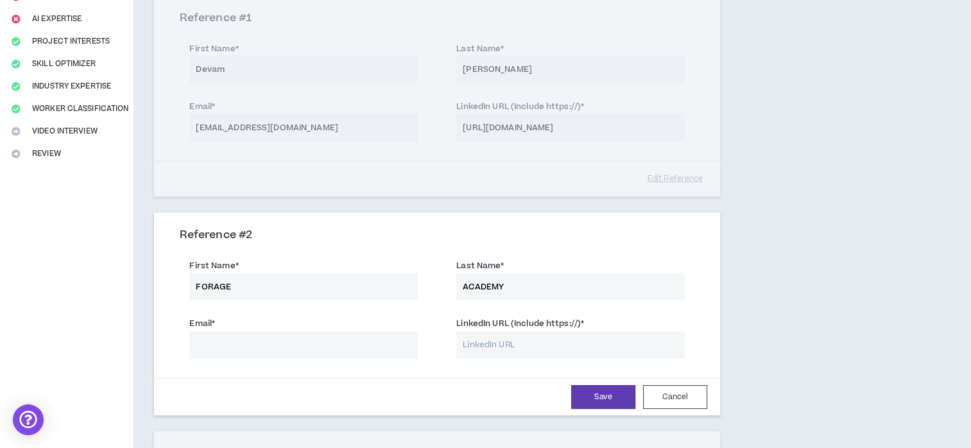
click at [393, 350] on input "Email *" at bounding box center [303, 345] width 228 height 28
paste input "[EMAIL_ADDRESS][DOMAIN_NAME]"
type input "[EMAIL_ADDRESS][DOMAIN_NAME]"
click at [495, 343] on input "LinkedIn URL (Include https://) *" at bounding box center [570, 345] width 228 height 28
click at [780, 335] on div "References At least 2 submitted references are required. Please provide two ref…" at bounding box center [497, 212] width 728 height 695
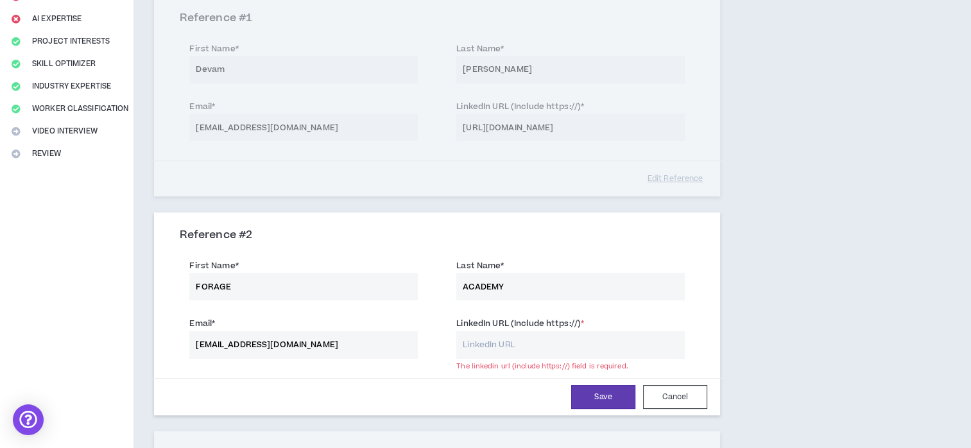
click at [498, 346] on input "LinkedIn URL (Include https://) *" at bounding box center [570, 345] width 228 height 28
paste input "[URL][DOMAIN_NAME]"
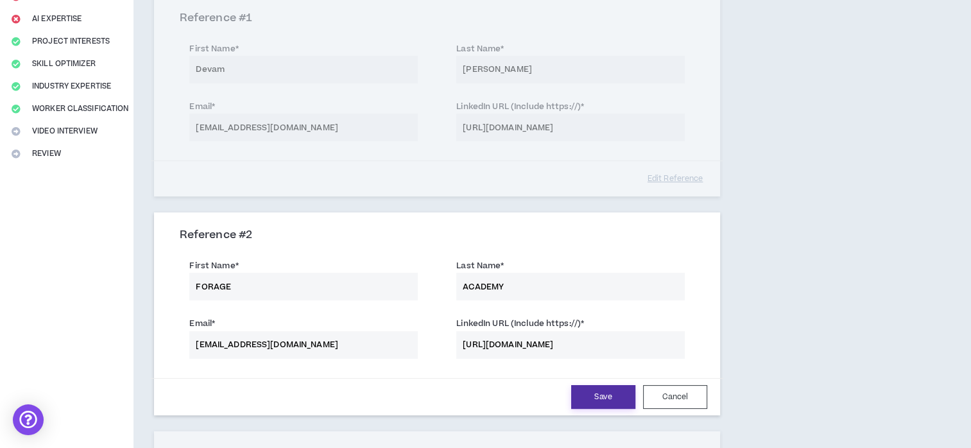
type input "[URL][DOMAIN_NAME]"
click at [612, 391] on button "Save" at bounding box center [603, 397] width 64 height 24
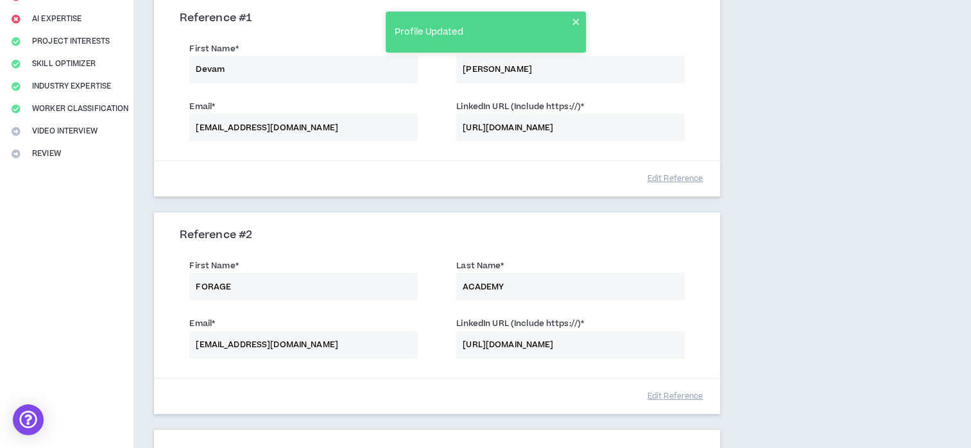
scroll to position [352, 0]
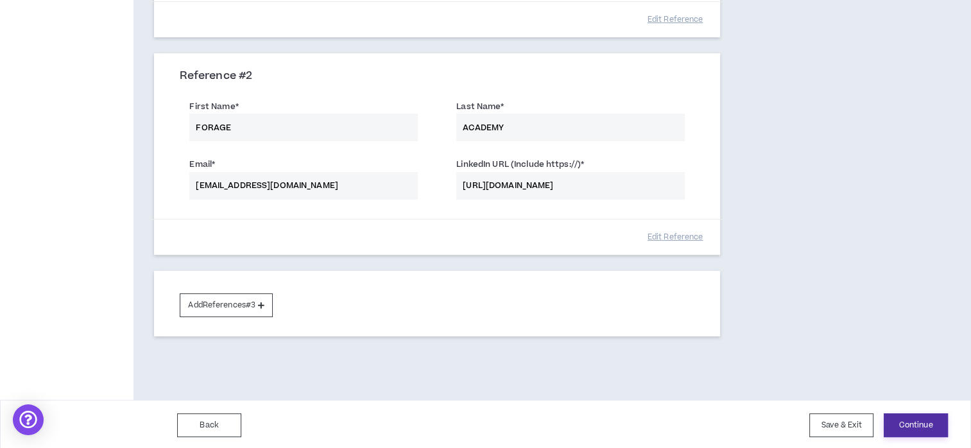
click at [921, 433] on button "Continue" at bounding box center [915, 425] width 64 height 24
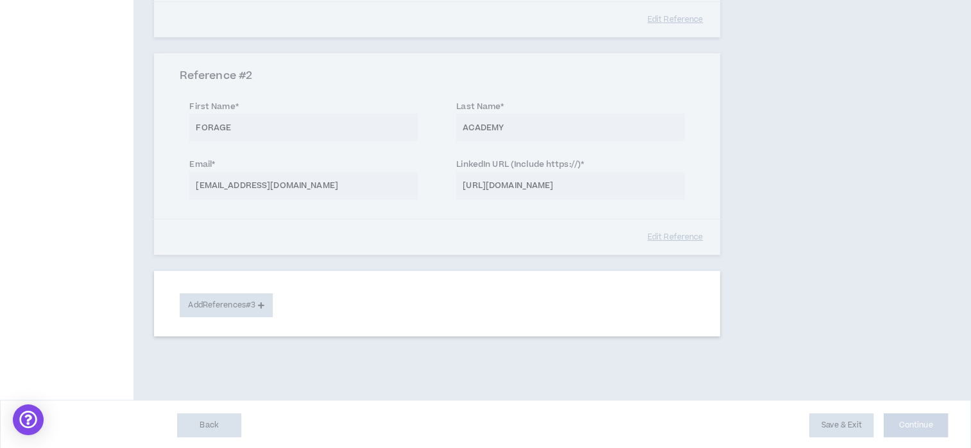
select select "**"
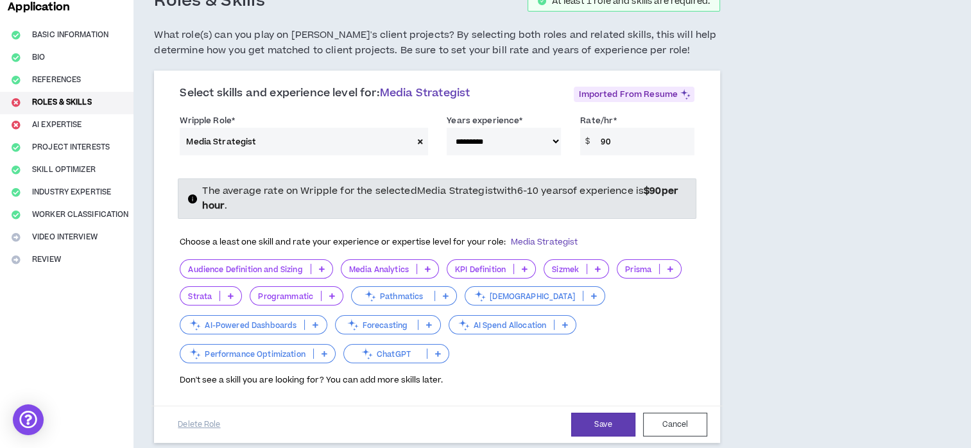
scroll to position [86, 0]
click at [605, 143] on input "90" at bounding box center [644, 142] width 100 height 28
click at [659, 149] on input "60" at bounding box center [644, 142] width 100 height 28
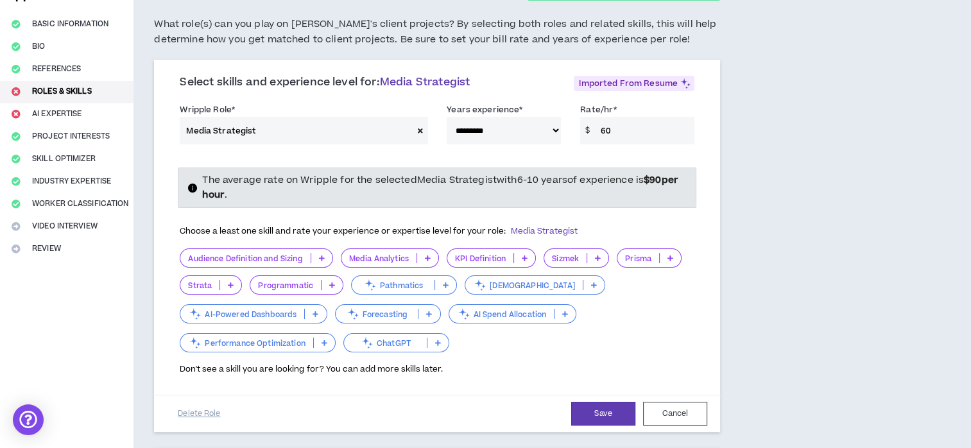
scroll to position [99, 0]
click at [605, 132] on input "60" at bounding box center [644, 129] width 100 height 28
type input "100"
click at [649, 151] on div "**********" at bounding box center [437, 125] width 534 height 55
click at [600, 411] on button "Save" at bounding box center [603, 412] width 64 height 24
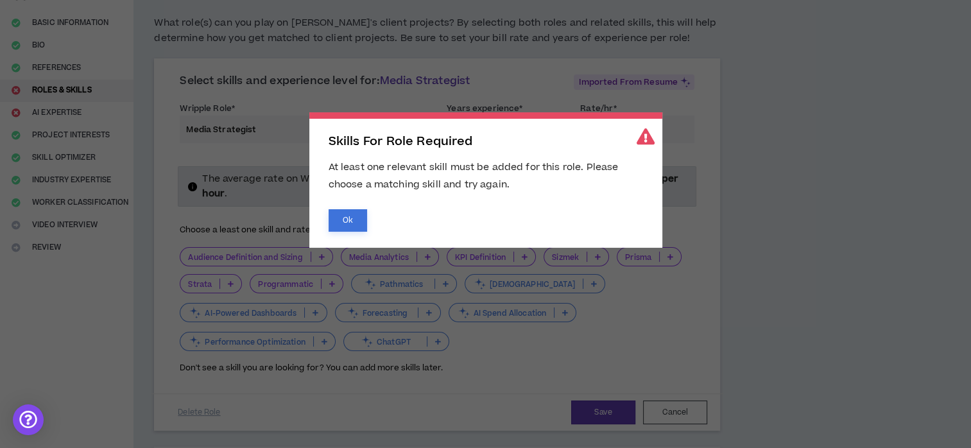
click at [359, 222] on button "Ok" at bounding box center [347, 220] width 38 height 22
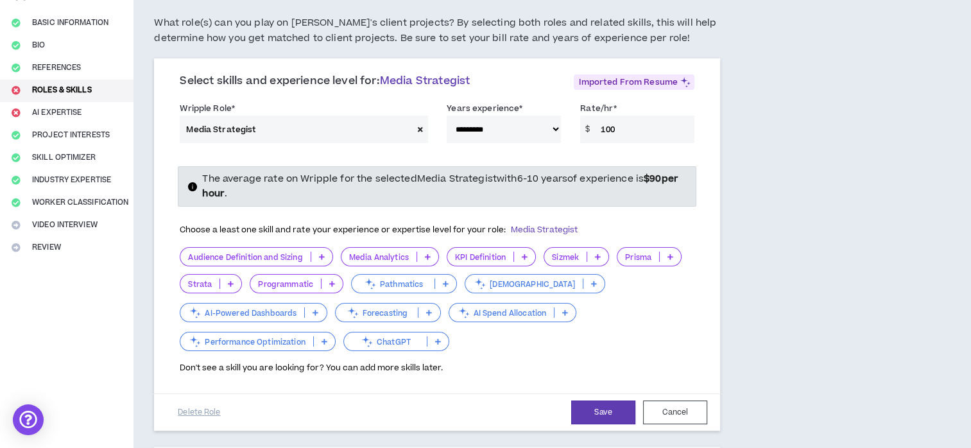
click at [318, 256] on p at bounding box center [321, 256] width 21 height 10
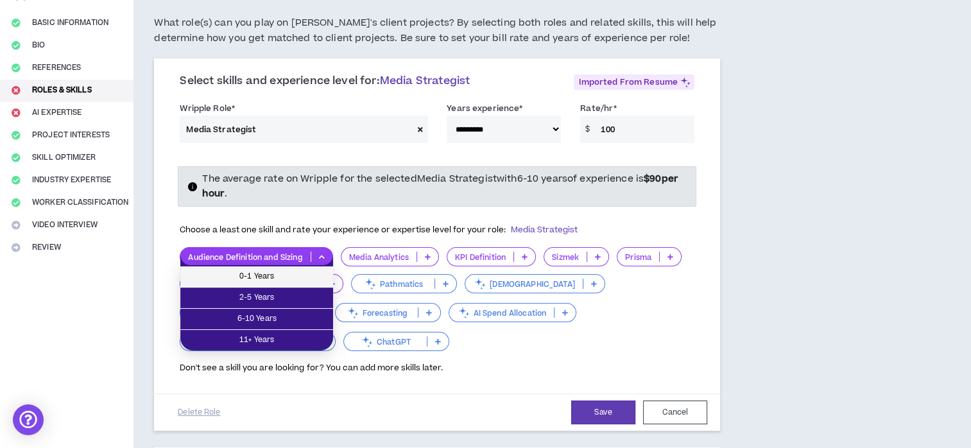
click at [314, 268] on li "0-1 Years" at bounding box center [256, 276] width 153 height 21
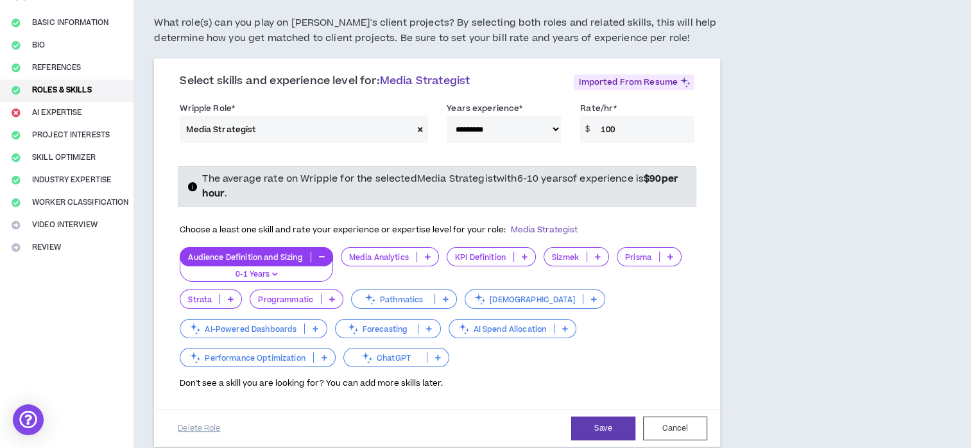
click at [427, 258] on icon at bounding box center [428, 256] width 6 height 6
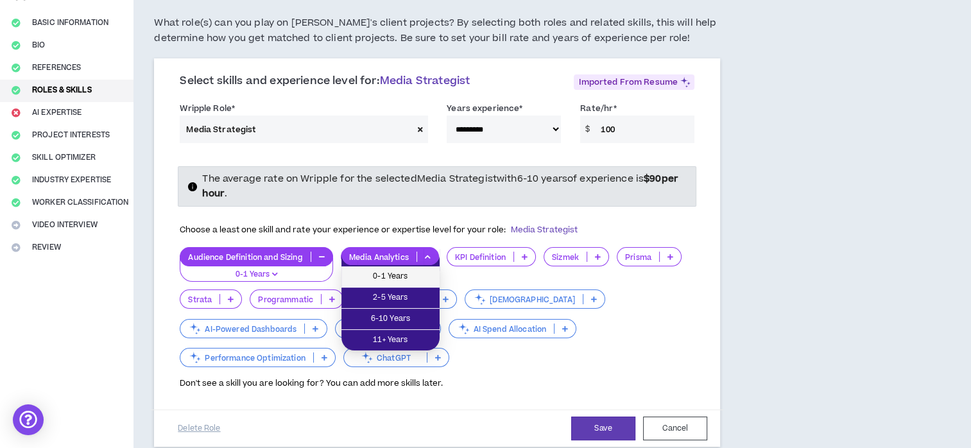
click at [425, 278] on span "0-1 Years" at bounding box center [390, 276] width 83 height 14
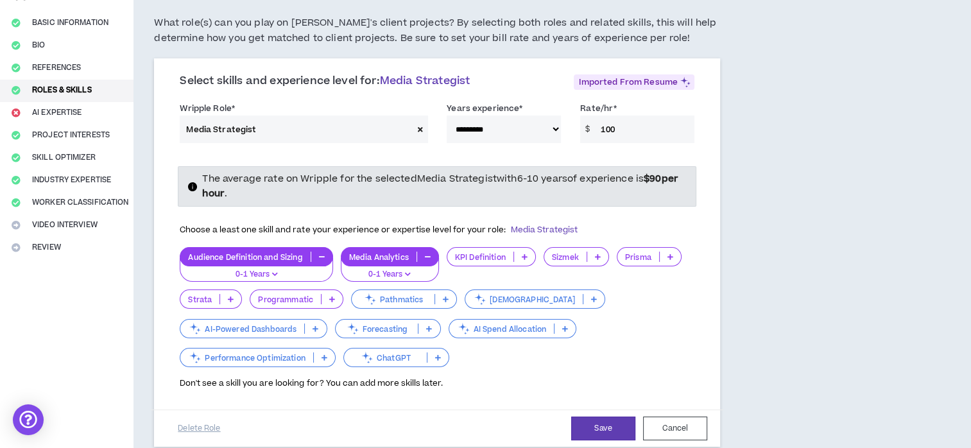
click at [527, 256] on icon at bounding box center [525, 256] width 6 height 6
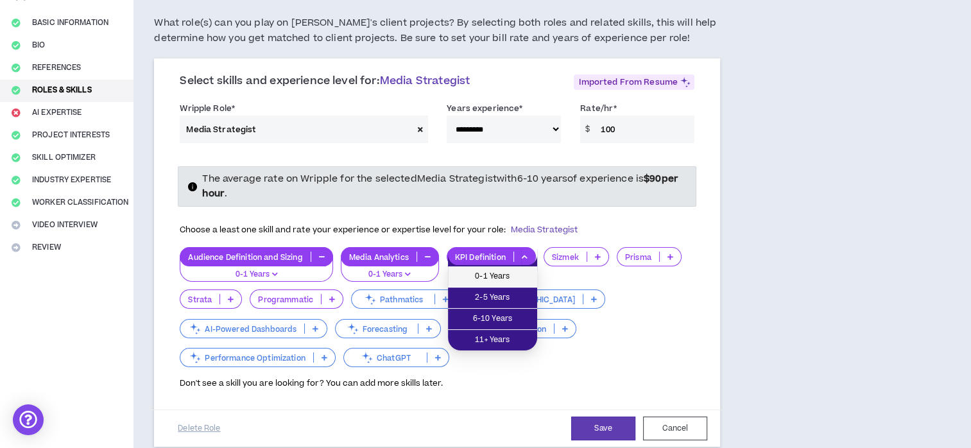
click at [521, 276] on span "0-1 Years" at bounding box center [492, 276] width 74 height 14
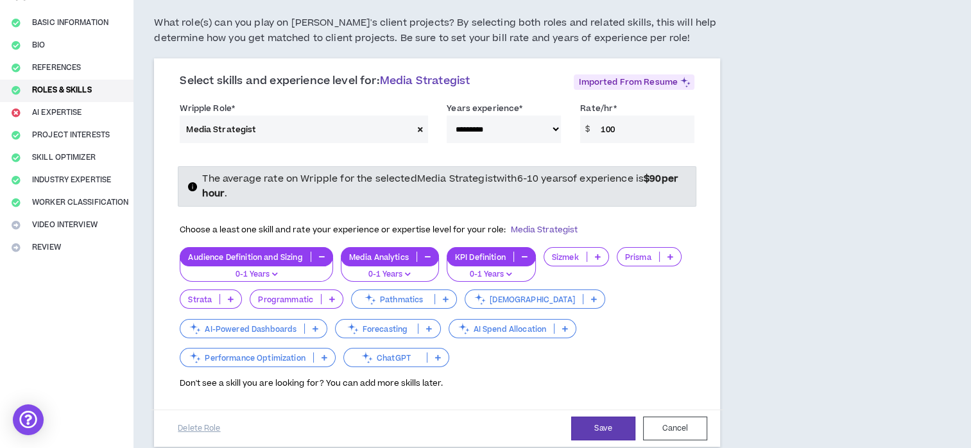
click at [336, 299] on p at bounding box center [331, 299] width 21 height 10
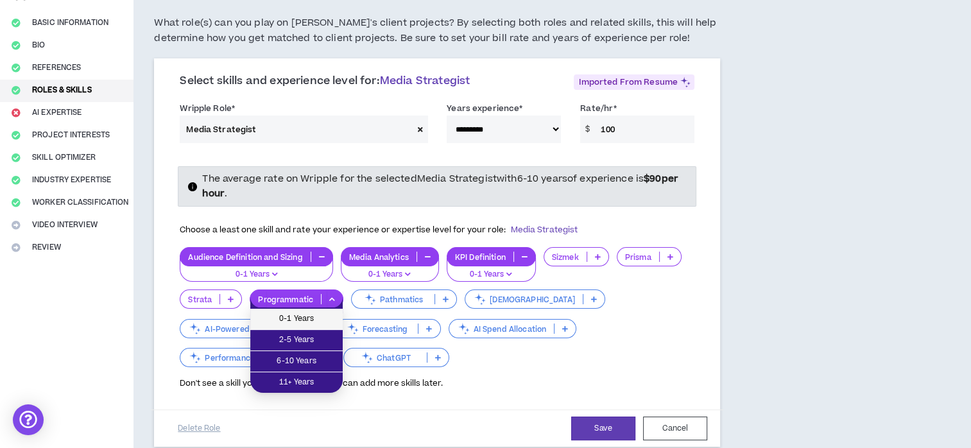
click at [331, 317] on span "0-1 Years" at bounding box center [296, 319] width 77 height 14
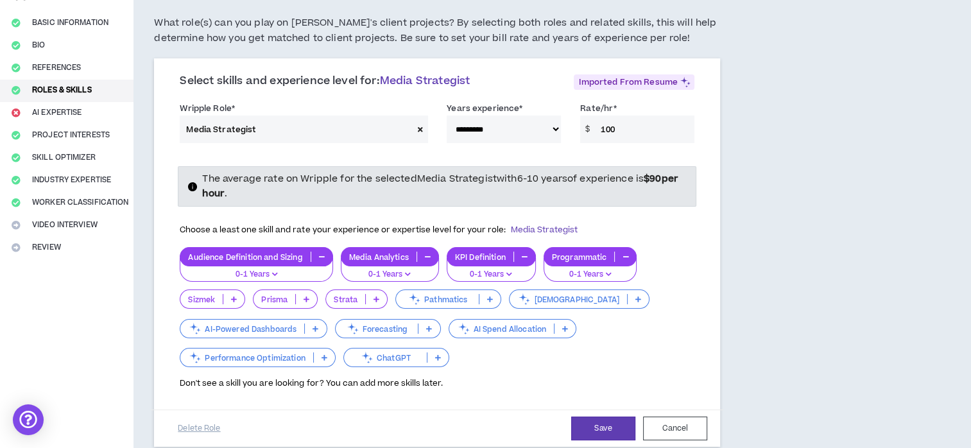
click at [559, 325] on p at bounding box center [564, 328] width 21 height 10
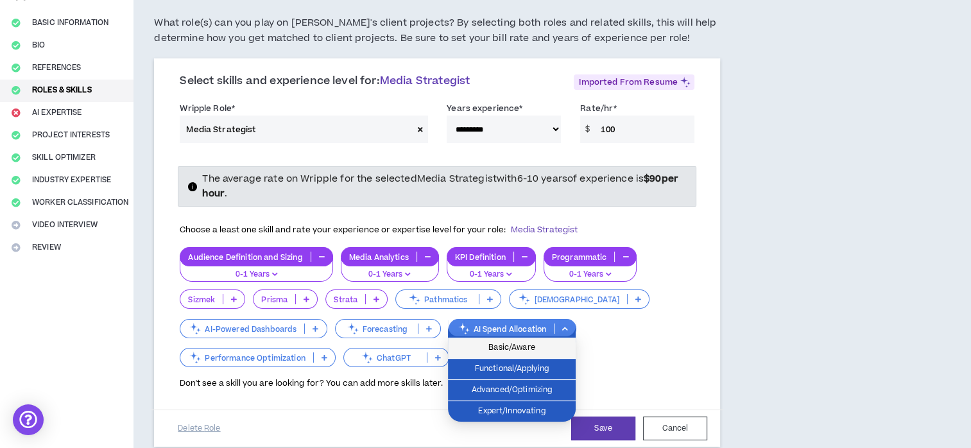
click at [543, 344] on span "Basic/Aware" at bounding box center [511, 348] width 112 height 14
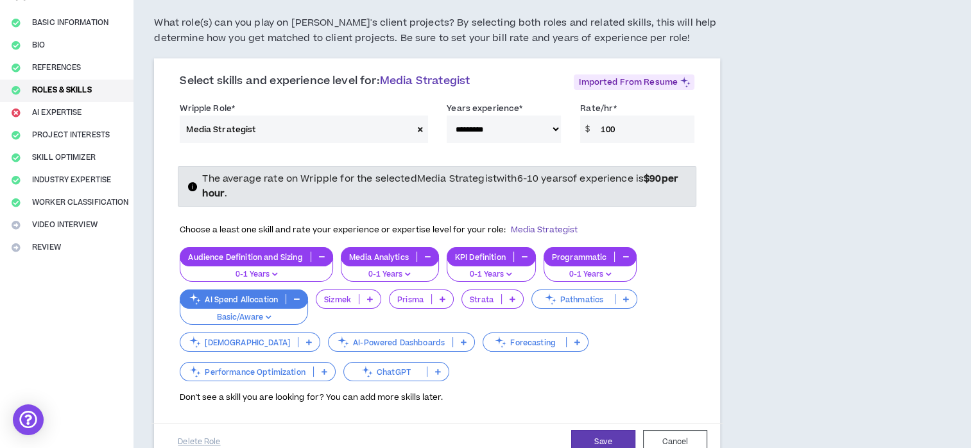
click at [461, 343] on icon at bounding box center [464, 342] width 6 height 6
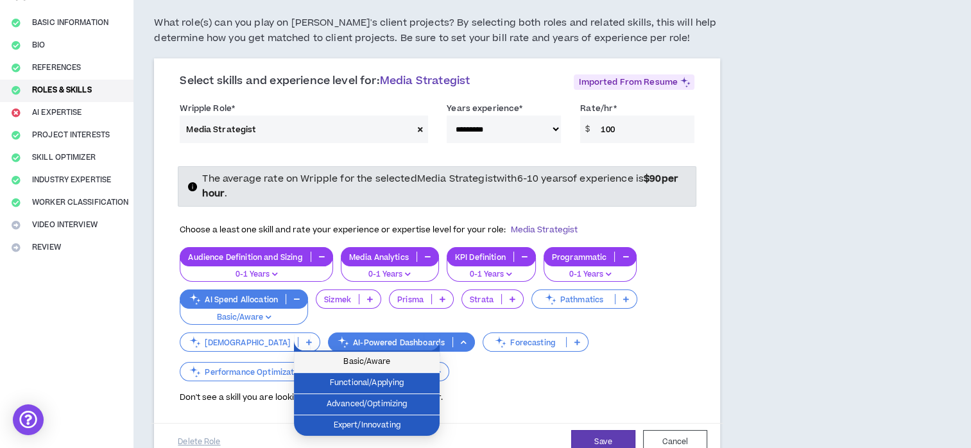
click at [422, 355] on span "Basic/Aware" at bounding box center [367, 362] width 130 height 14
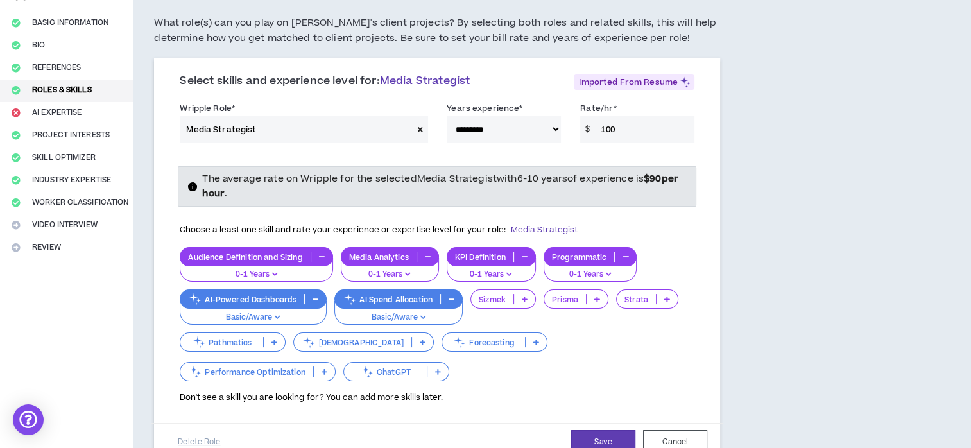
click at [427, 370] on p at bounding box center [437, 371] width 21 height 10
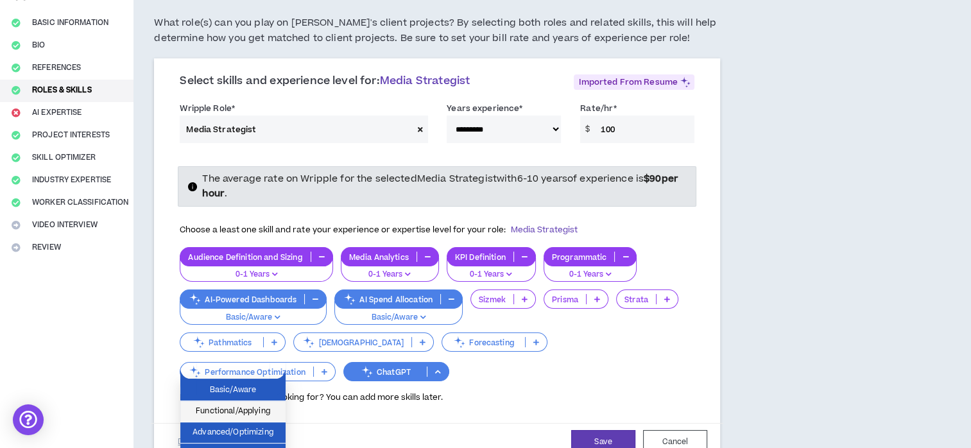
click at [268, 406] on span "Functional/Applying" at bounding box center [233, 411] width 90 height 14
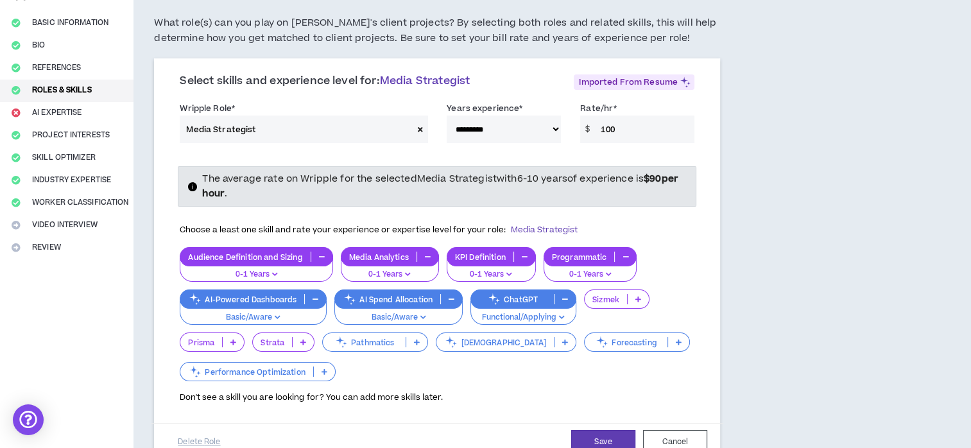
click at [321, 373] on p at bounding box center [324, 371] width 21 height 10
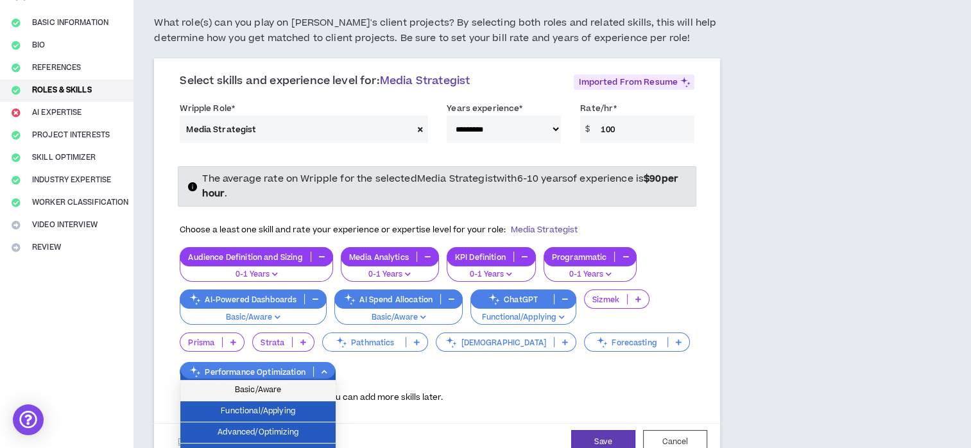
click at [320, 384] on span "Basic/Aware" at bounding box center [258, 390] width 140 height 14
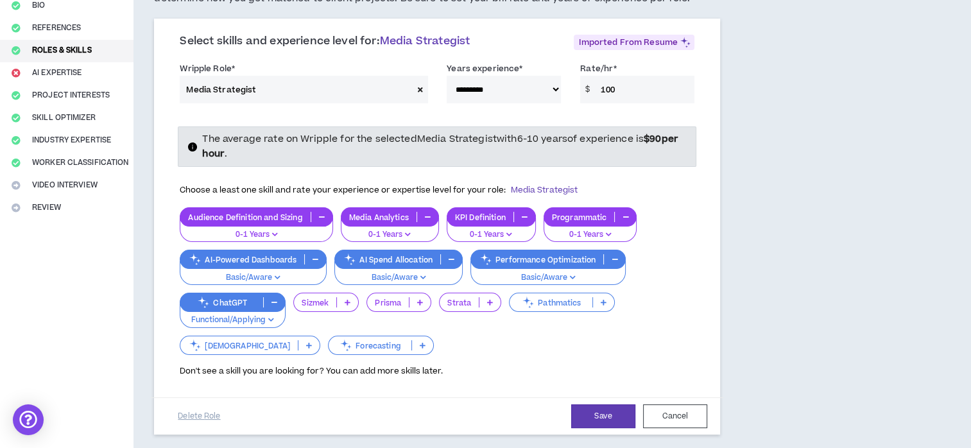
scroll to position [141, 0]
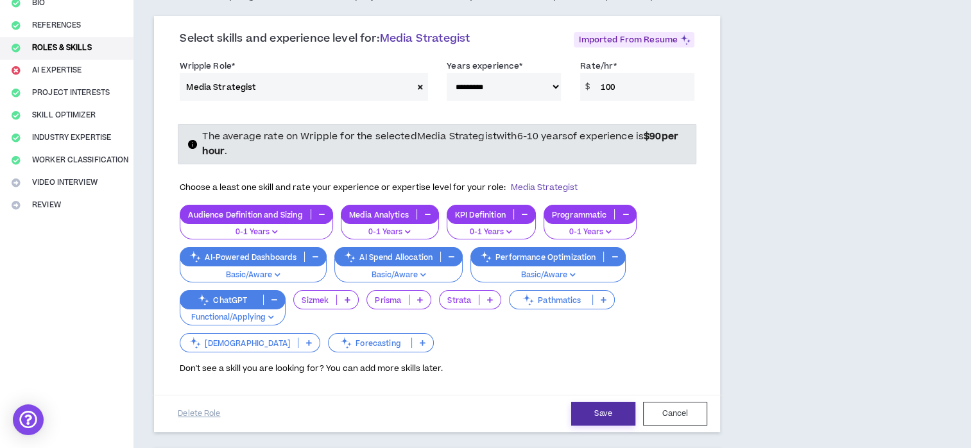
click at [595, 414] on button "Save" at bounding box center [603, 414] width 64 height 24
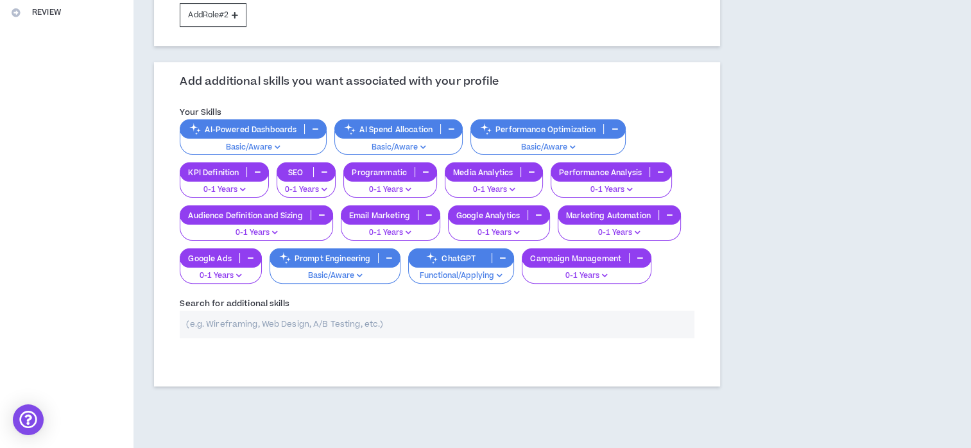
scroll to position [383, 0]
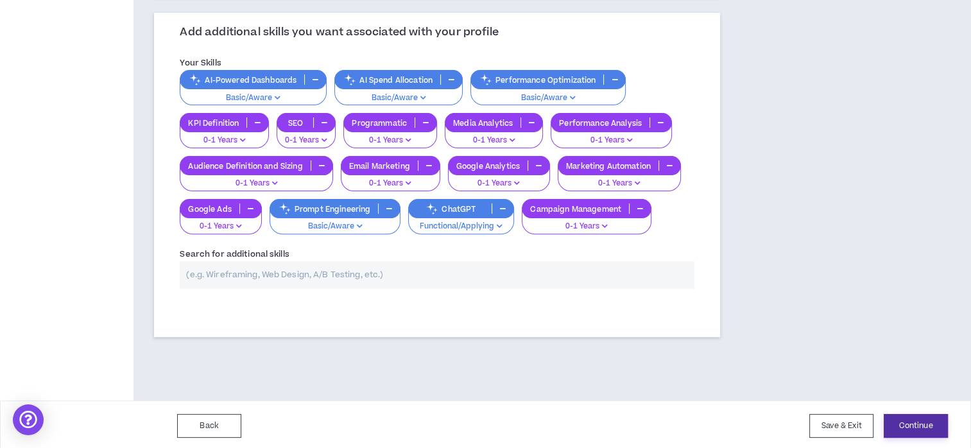
click at [918, 431] on button "Continue" at bounding box center [915, 426] width 64 height 24
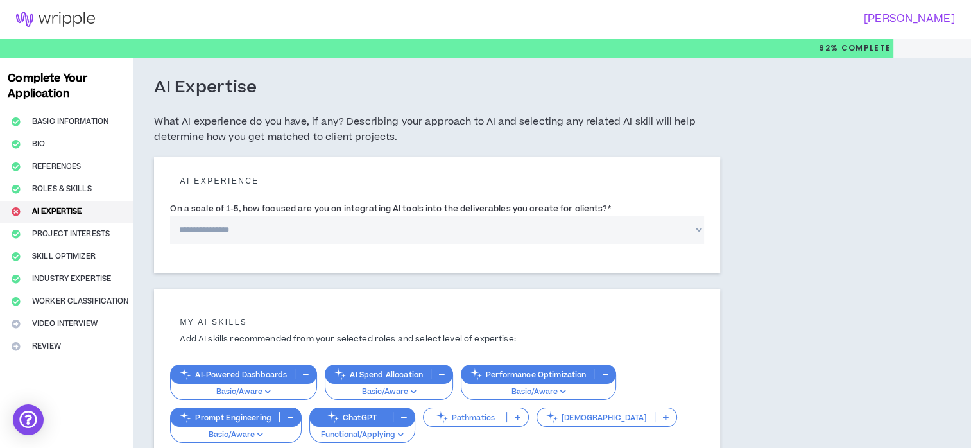
click at [680, 234] on select "**********" at bounding box center [437, 230] width 534 height 28
select select "*"
click at [170, 216] on select "**********" at bounding box center [437, 230] width 534 height 28
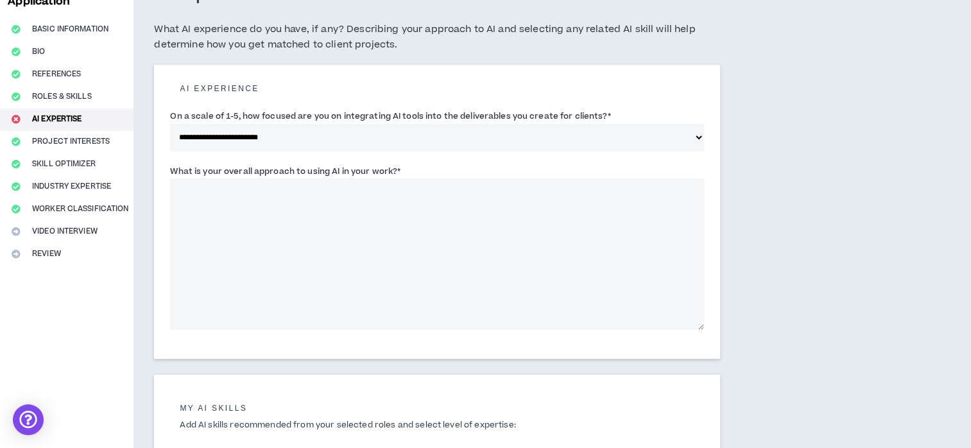
scroll to position [92, 0]
click at [359, 207] on textarea "What is your overall approach to using AI in your work? *" at bounding box center [437, 253] width 534 height 151
click at [308, 189] on textarea "**********" at bounding box center [437, 253] width 534 height 151
click at [248, 203] on textarea "**********" at bounding box center [437, 253] width 534 height 151
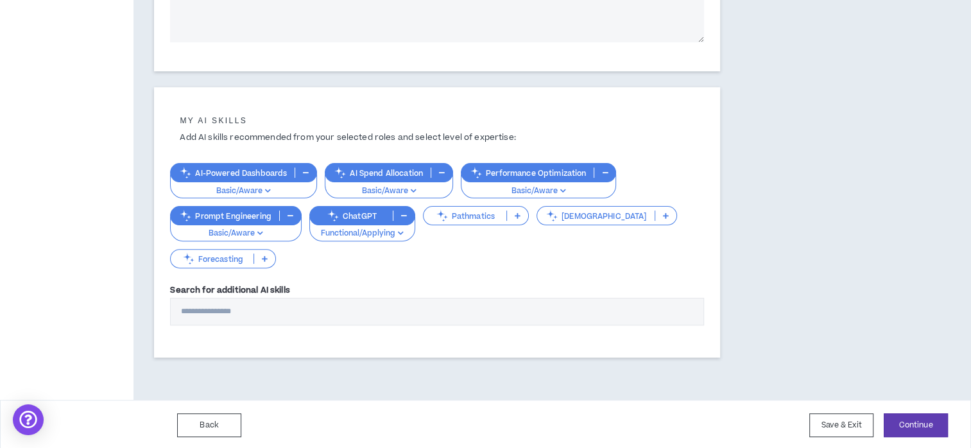
scroll to position [380, 0]
type textarea "**********"
click at [262, 235] on icon "button" at bounding box center [260, 233] width 6 height 6
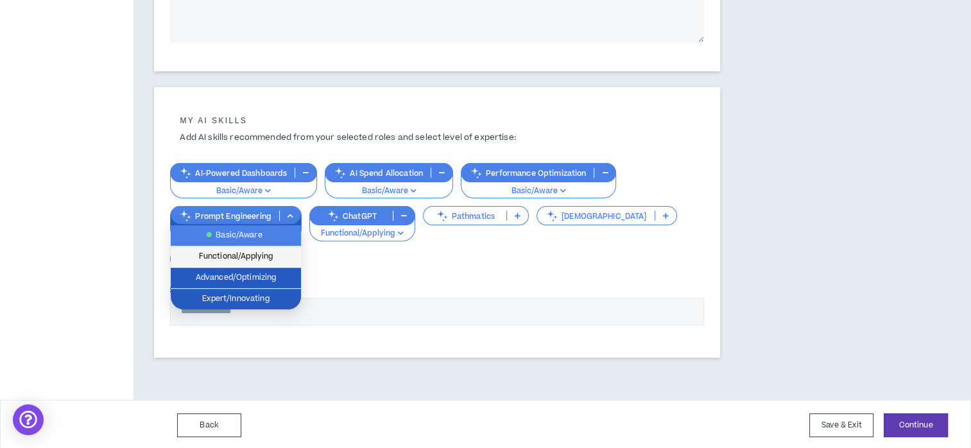
click at [256, 256] on span "Functional/Applying" at bounding box center [235, 257] width 115 height 14
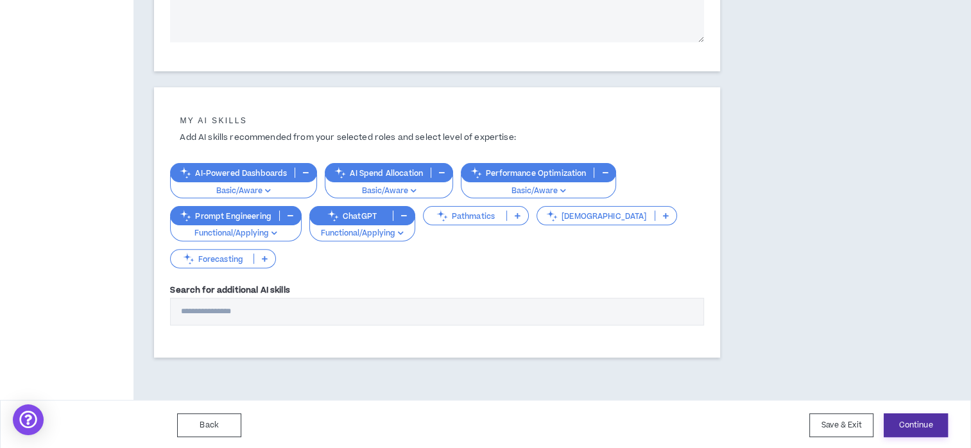
click at [928, 427] on button "Continue" at bounding box center [915, 425] width 64 height 24
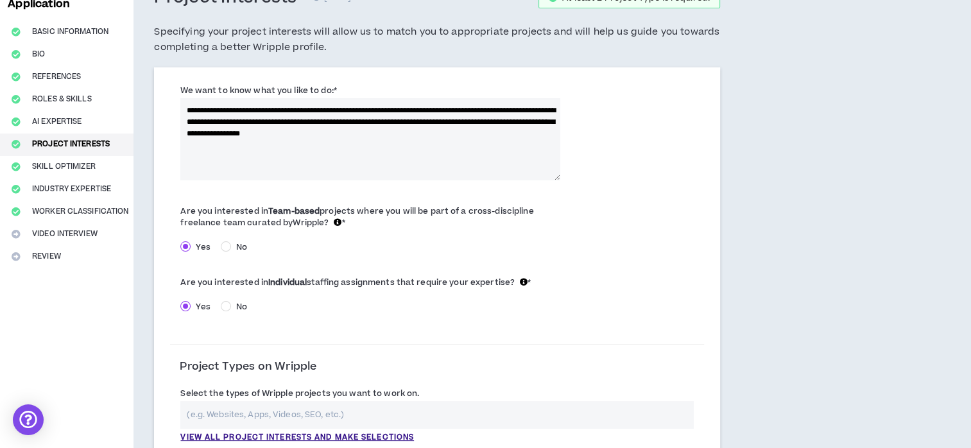
scroll to position [91, 0]
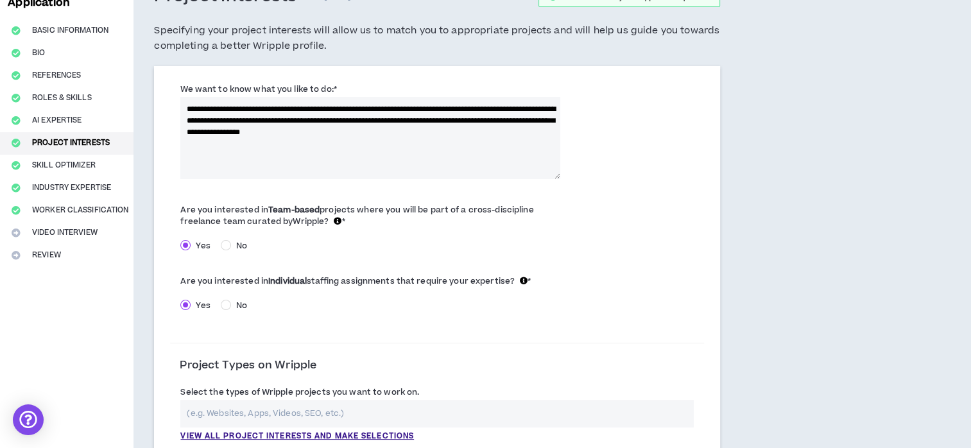
click at [231, 241] on span "No" at bounding box center [241, 246] width 21 height 12
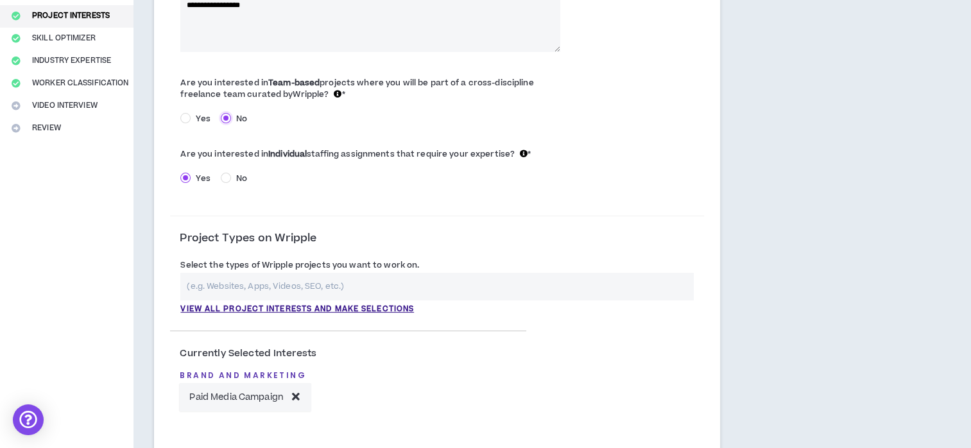
scroll to position [219, 0]
click at [367, 302] on p "View all project interests and make selections" at bounding box center [297, 308] width 234 height 12
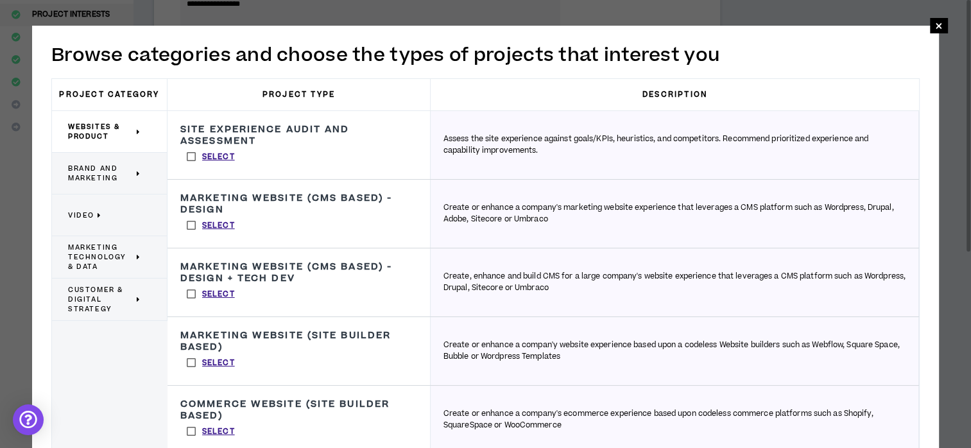
click at [122, 173] on span "Brand and Marketing" at bounding box center [100, 173] width 65 height 19
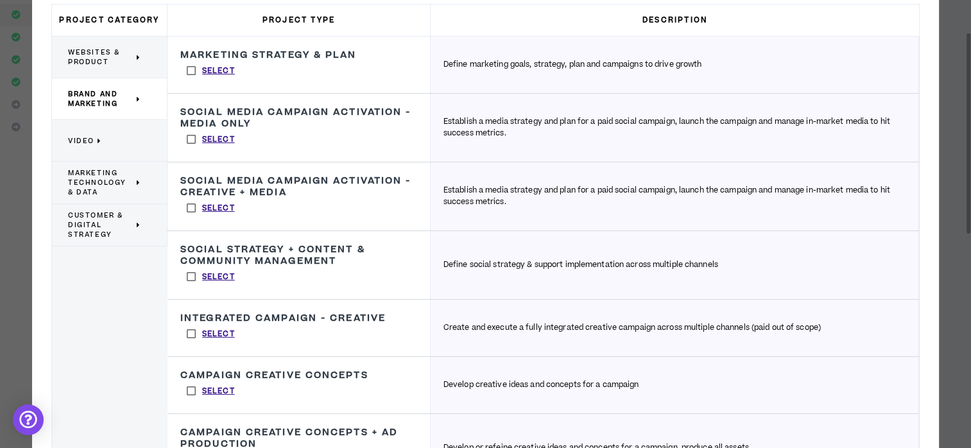
click at [293, 322] on h3 "Integrated Campaign - Creative" at bounding box center [282, 318] width 205 height 12
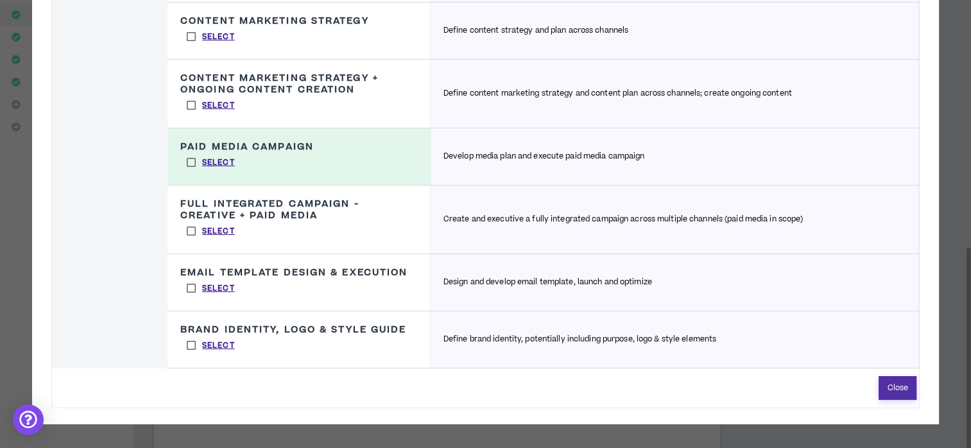
click at [892, 395] on button "Close" at bounding box center [897, 388] width 38 height 24
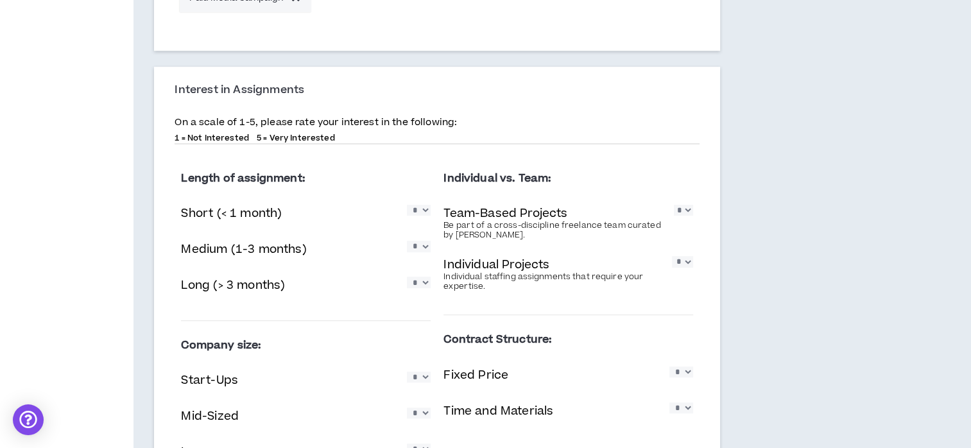
scroll to position [618, 0]
click at [423, 214] on select "* * * * *" at bounding box center [419, 208] width 24 height 11
select select "*"
click at [407, 203] on select "* * * * *" at bounding box center [419, 208] width 24 height 11
click at [418, 250] on select "* * * * *" at bounding box center [419, 244] width 24 height 11
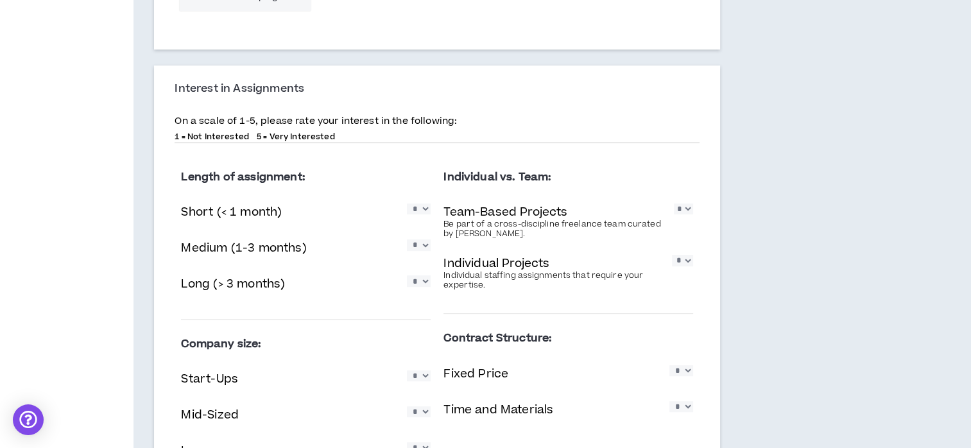
click at [418, 250] on select "* * * * *" at bounding box center [419, 244] width 24 height 11
click at [679, 264] on select "* * * * *" at bounding box center [682, 260] width 21 height 11
select select "*"
click at [672, 255] on select "* * * * *" at bounding box center [682, 260] width 21 height 11
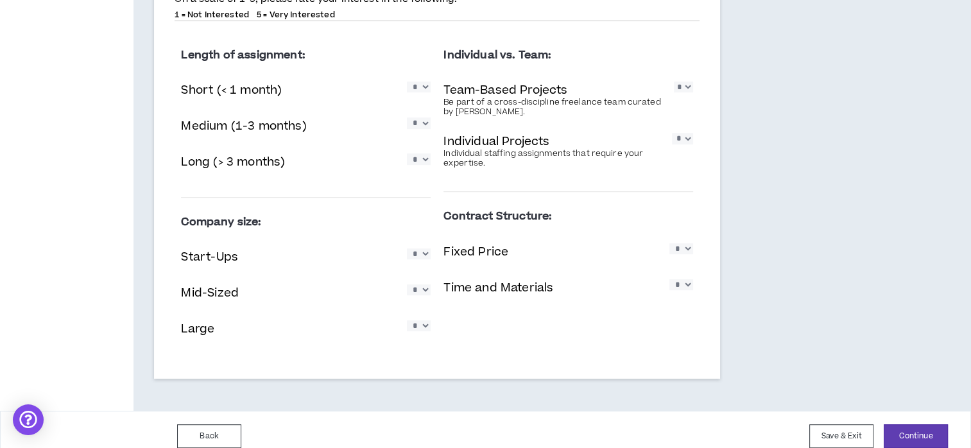
scroll to position [741, 0]
click at [421, 257] on select "* * * * *" at bounding box center [419, 253] width 24 height 11
select select "*"
click at [407, 248] on select "* * * * *" at bounding box center [419, 253] width 24 height 11
click at [681, 284] on select "* * * * *" at bounding box center [681, 283] width 24 height 11
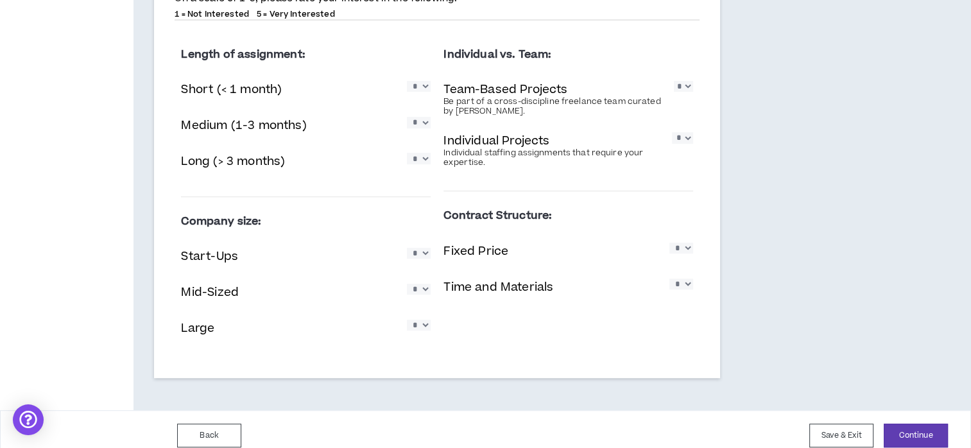
select select "*"
click at [669, 278] on select "* * * * *" at bounding box center [681, 283] width 24 height 11
click at [427, 329] on select "* * * * *" at bounding box center [419, 324] width 24 height 11
select select "*"
click at [407, 319] on select "* * * * *" at bounding box center [419, 324] width 24 height 11
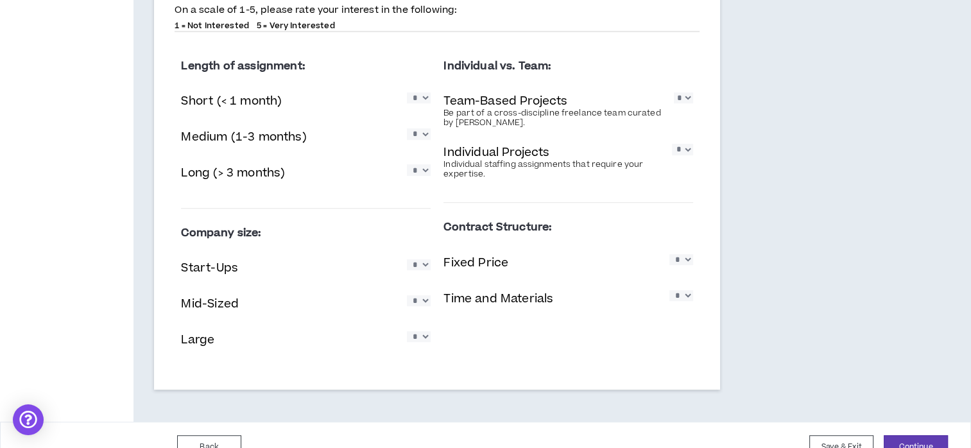
scroll to position [725, 0]
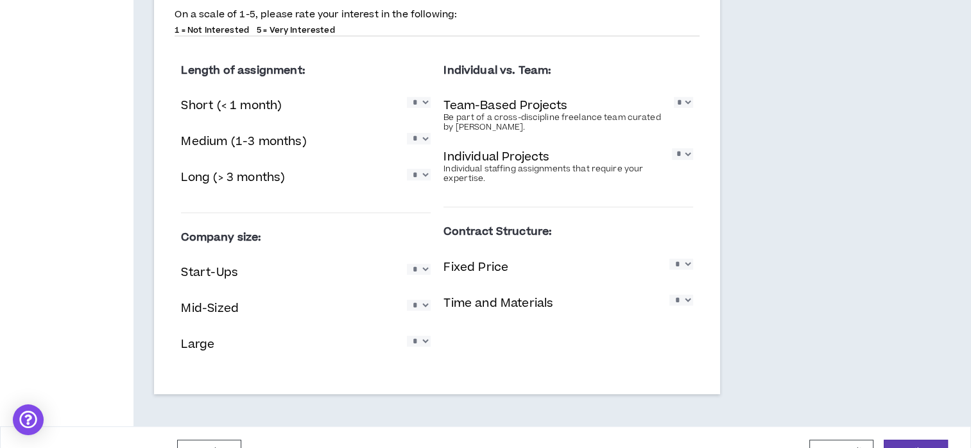
click at [423, 346] on select "* * * * *" at bounding box center [419, 341] width 24 height 11
click at [407, 336] on select "* * * * *" at bounding box center [419, 341] width 24 height 11
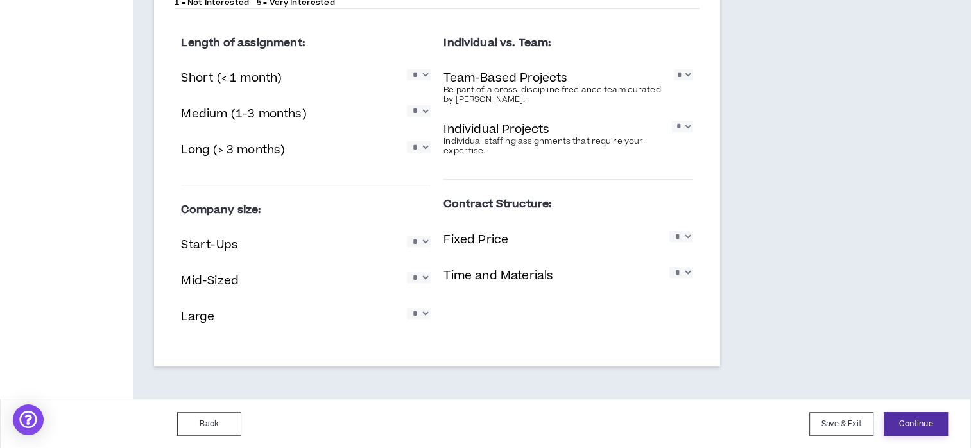
click at [917, 432] on button "Continue" at bounding box center [915, 424] width 64 height 24
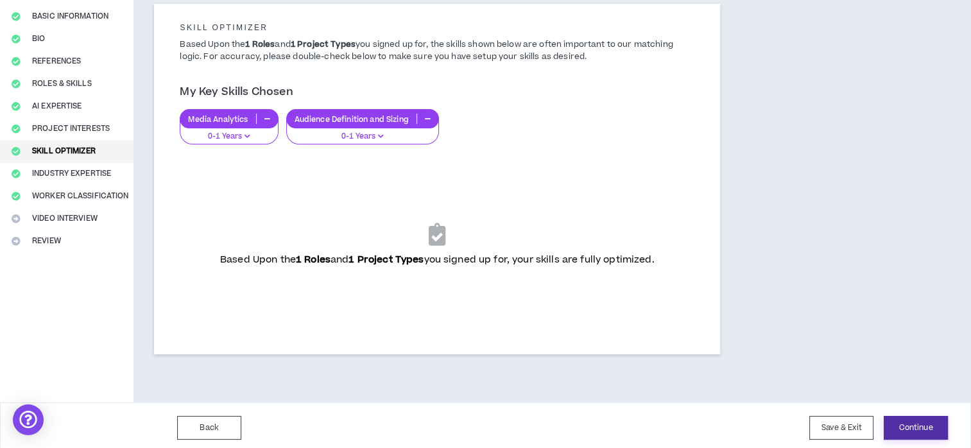
scroll to position [109, 0]
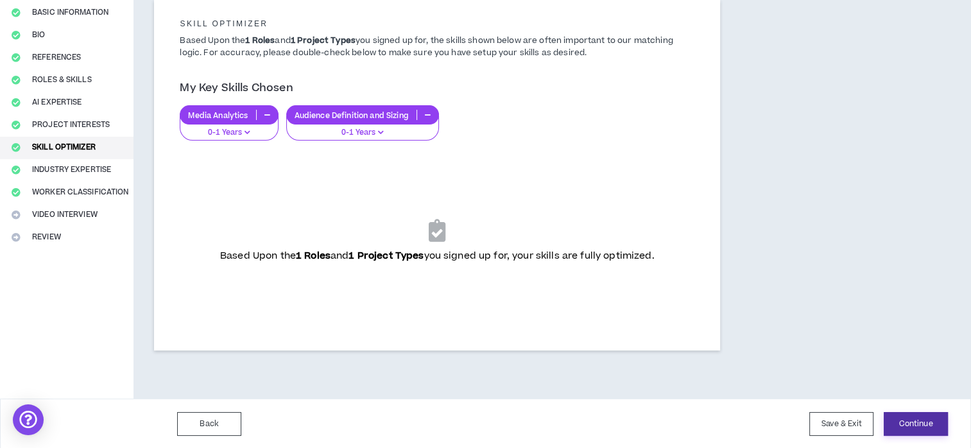
click at [917, 432] on button "Continue" at bounding box center [915, 424] width 64 height 24
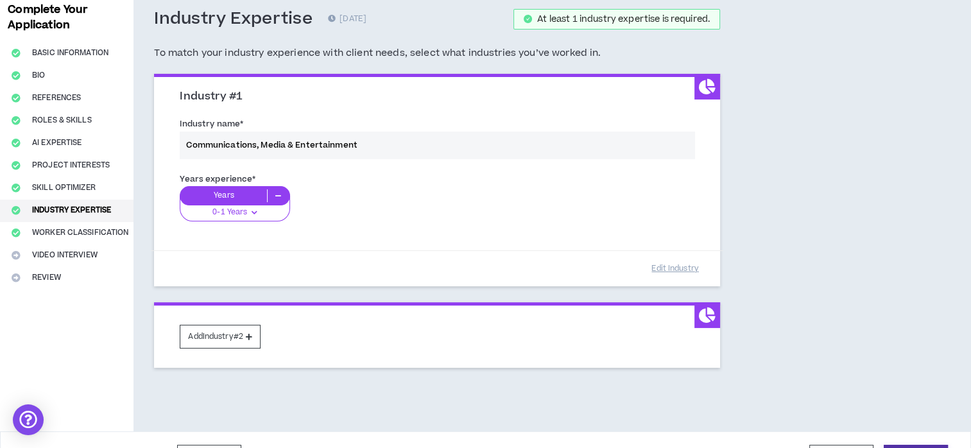
scroll to position [71, 0]
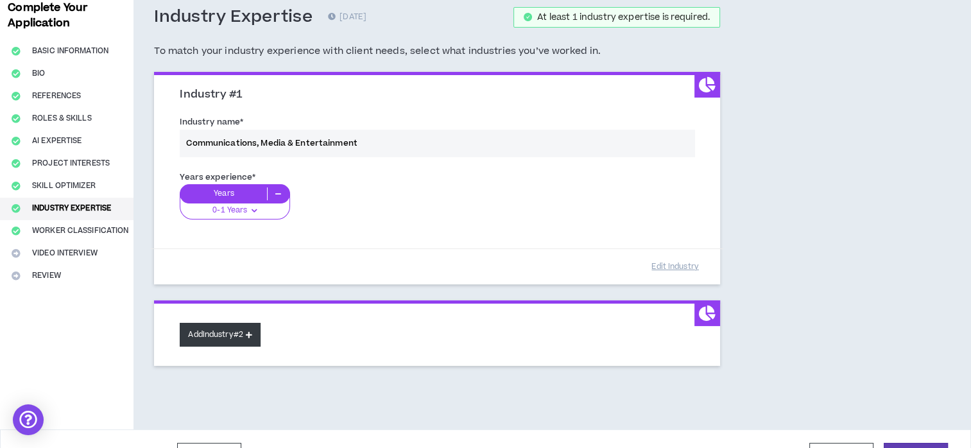
click at [249, 333] on button "Add Industry #2" at bounding box center [220, 335] width 81 height 24
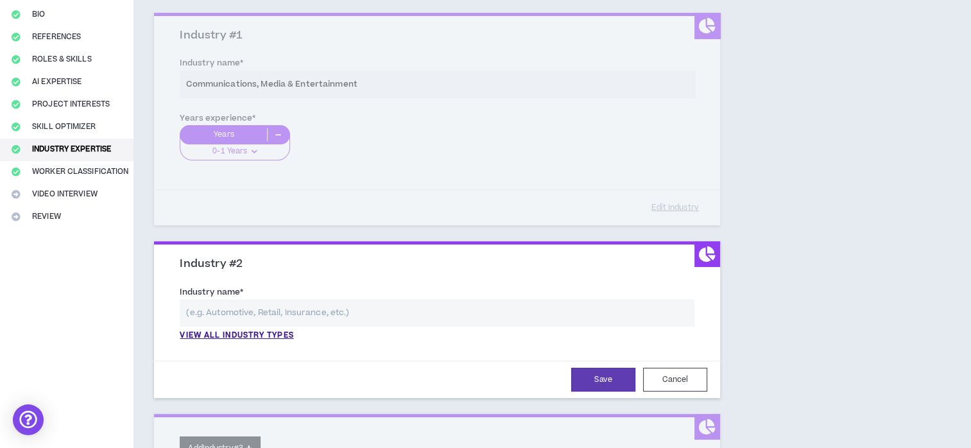
scroll to position [130, 0]
click at [249, 339] on p "View all industry types" at bounding box center [237, 335] width 114 height 12
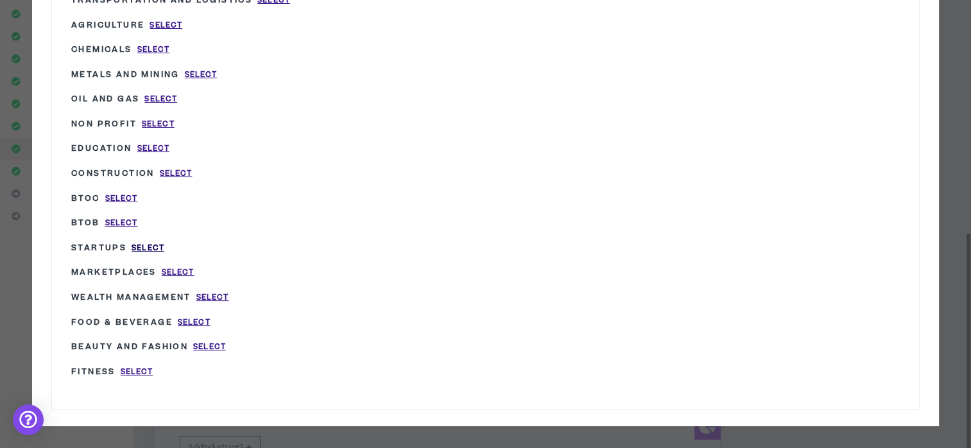
click at [148, 243] on span "Select" at bounding box center [148, 248] width 33 height 11
type input "Startups"
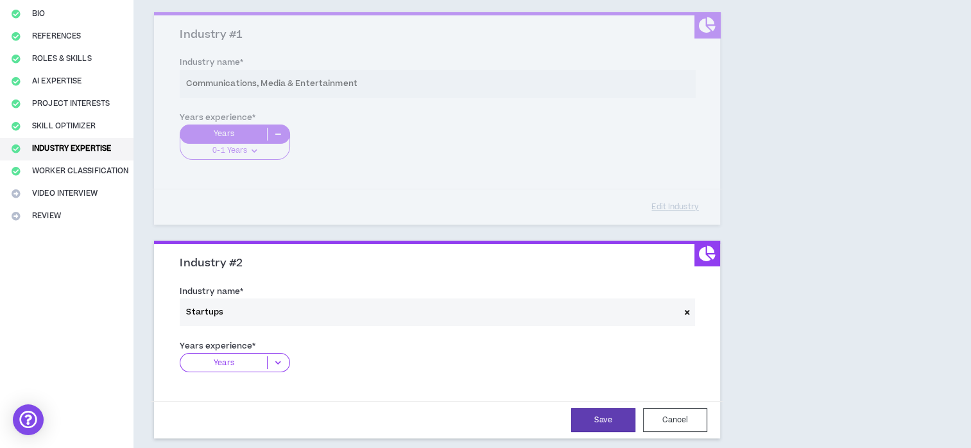
click at [276, 360] on icon at bounding box center [278, 362] width 21 height 13
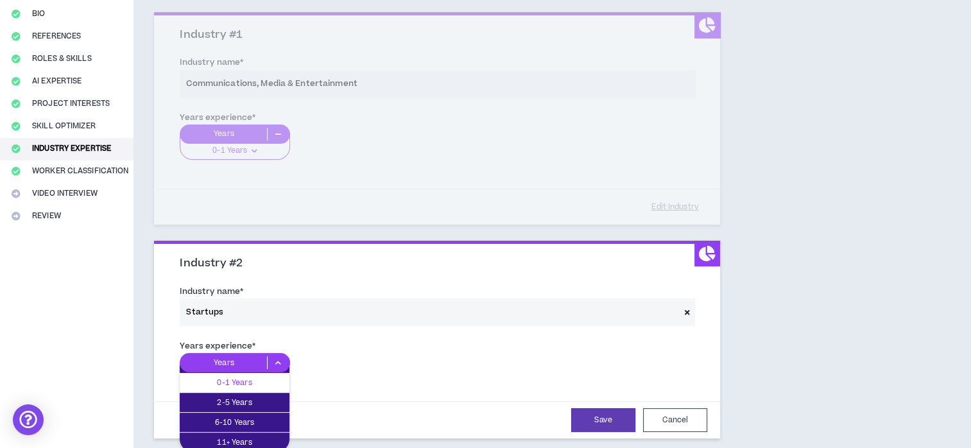
click at [269, 379] on p "0-1 Years" at bounding box center [235, 382] width 110 height 14
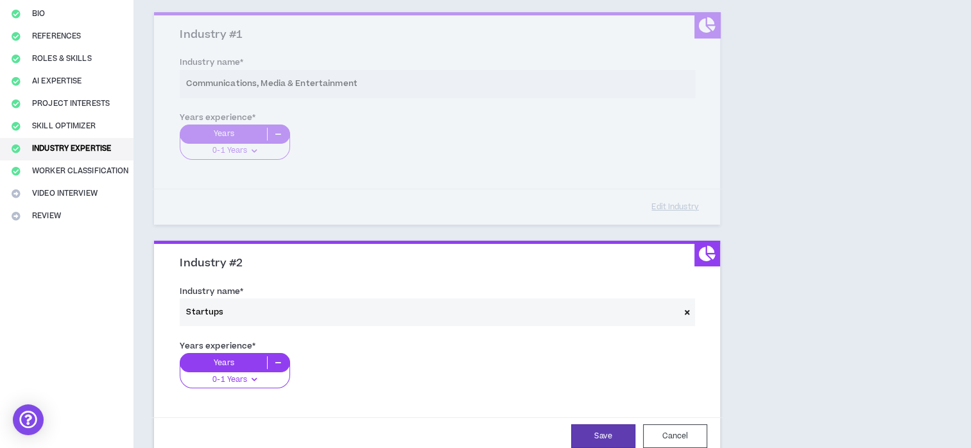
click at [277, 358] on icon at bounding box center [278, 362] width 21 height 13
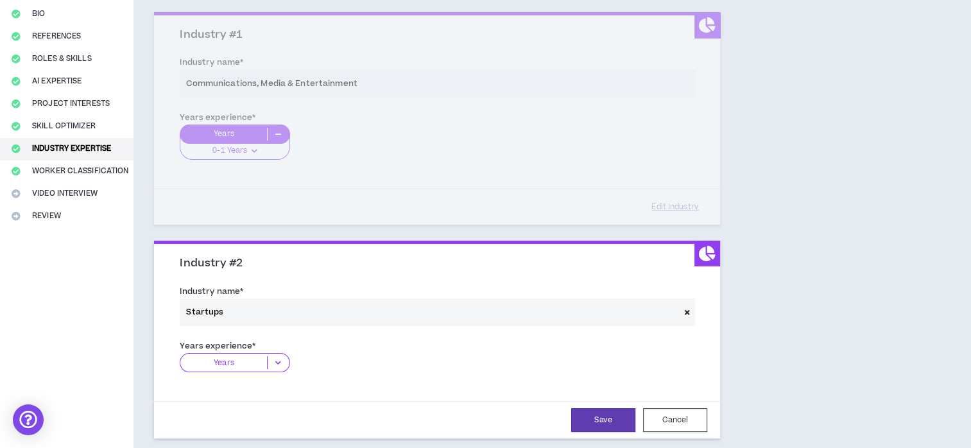
click at [684, 309] on span at bounding box center [686, 312] width 15 height 28
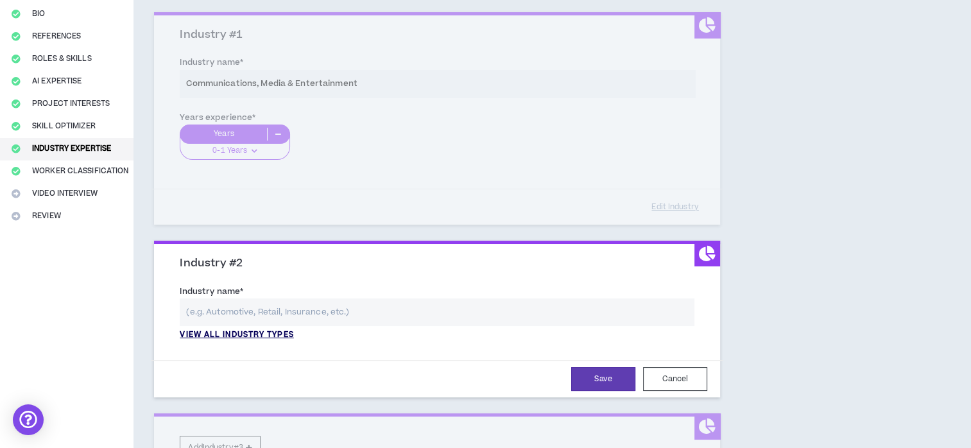
click at [277, 334] on p "View all industry types" at bounding box center [237, 335] width 114 height 12
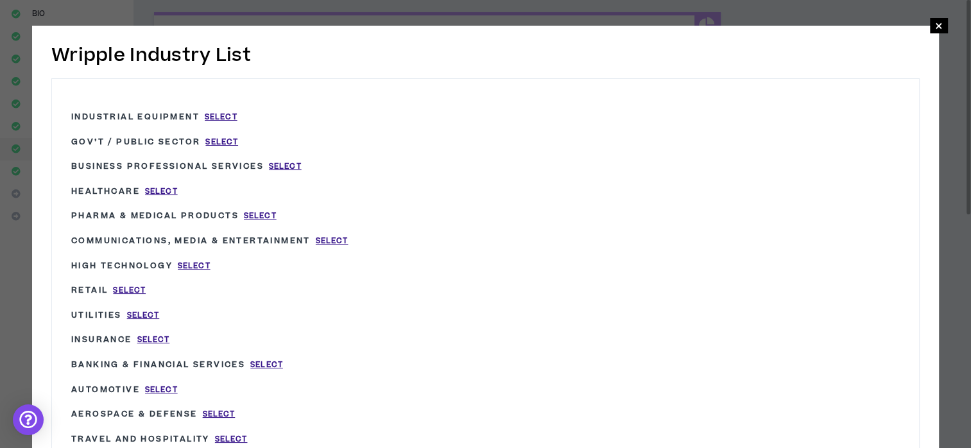
click at [209, 163] on span "Business Professional Services" at bounding box center [167, 166] width 192 height 12
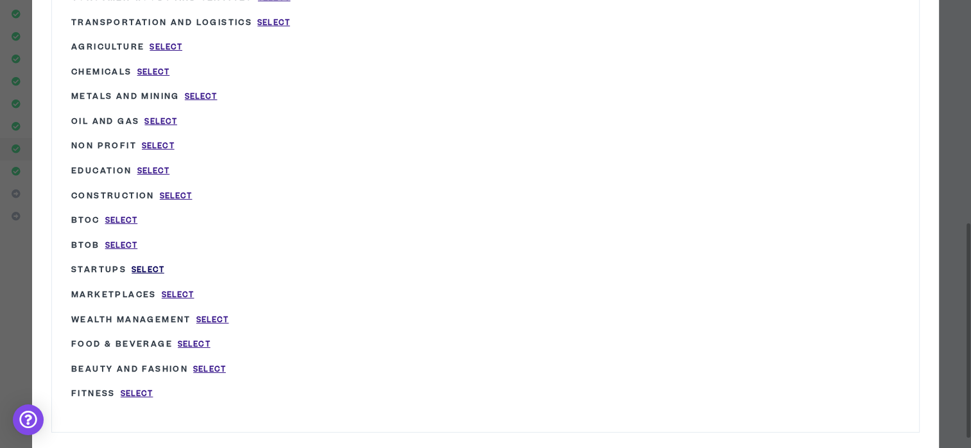
click at [152, 264] on span "Select" at bounding box center [148, 269] width 33 height 11
type input "Startups"
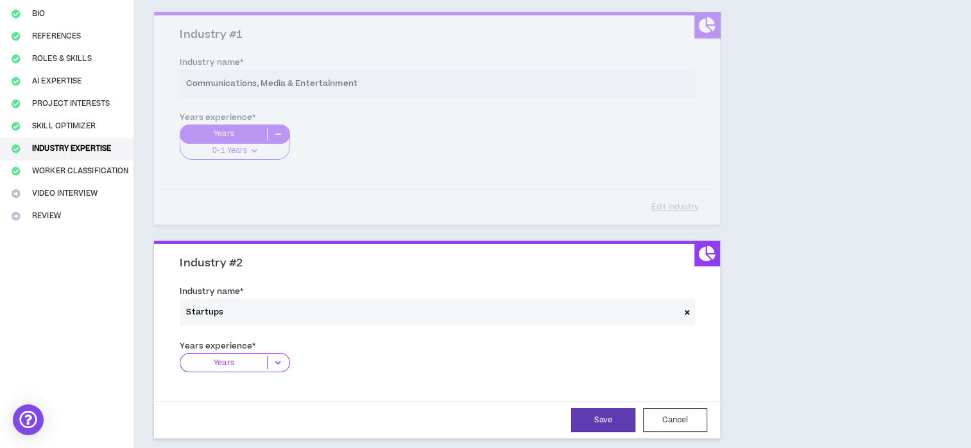
click at [269, 358] on icon at bounding box center [278, 362] width 21 height 13
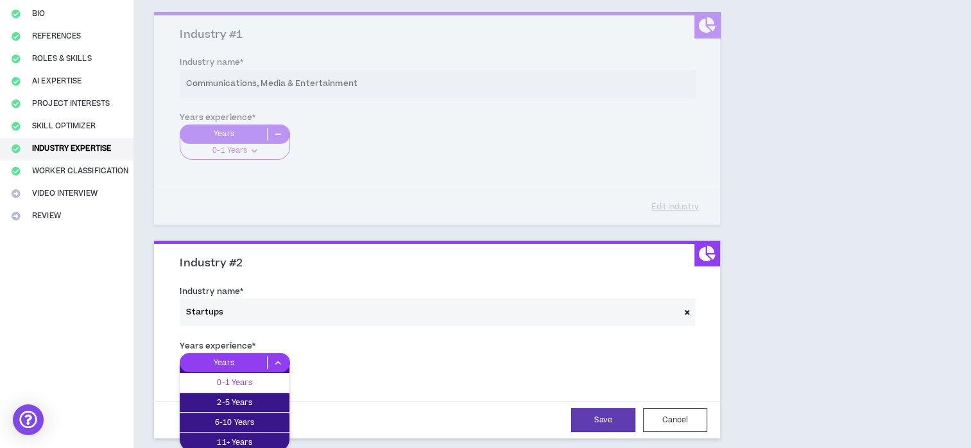
click at [260, 377] on p "0-1 Years" at bounding box center [235, 382] width 110 height 14
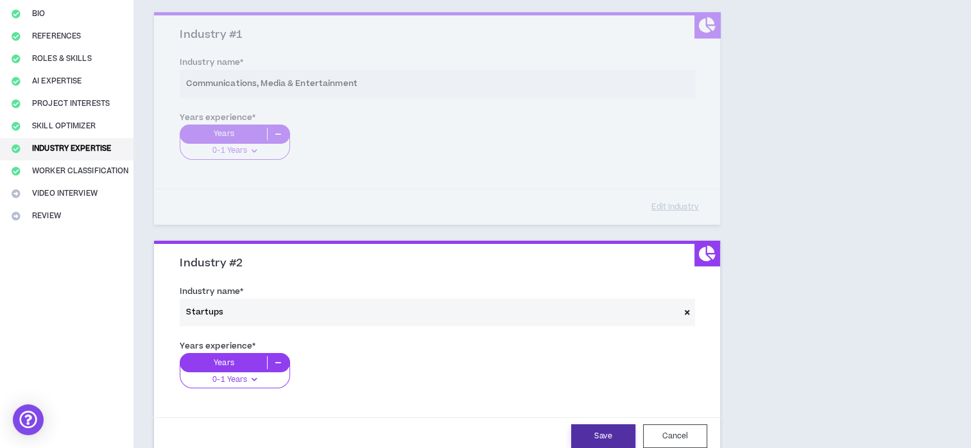
click at [596, 432] on button "Save" at bounding box center [603, 436] width 64 height 24
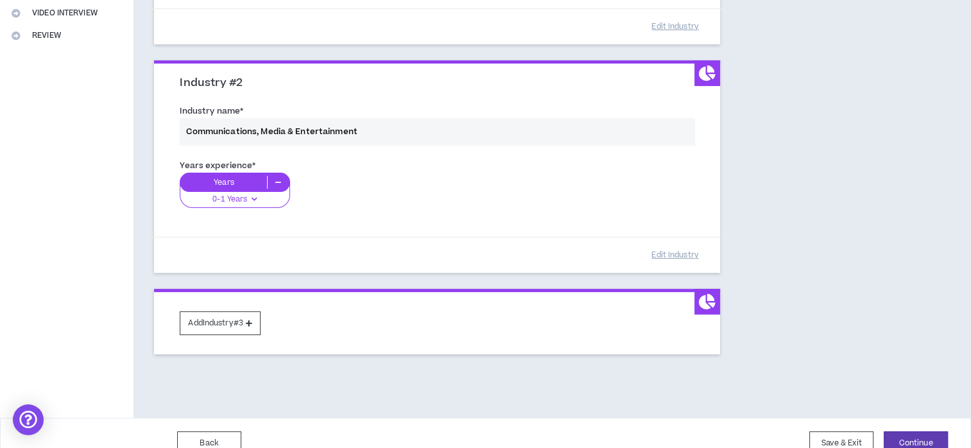
scroll to position [312, 0]
click at [914, 440] on button "Continue" at bounding box center [915, 442] width 64 height 24
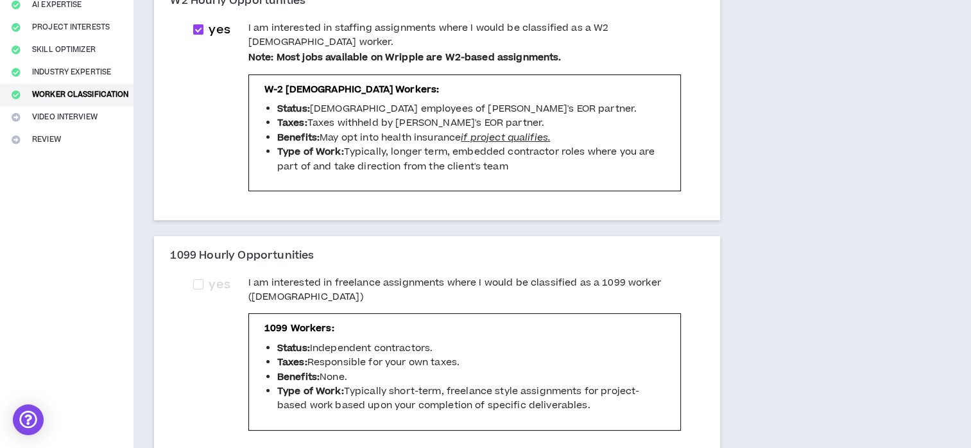
scroll to position [207, 0]
click at [200, 278] on span at bounding box center [198, 283] width 10 height 10
checkbox input "****"
click at [199, 21] on label "yes" at bounding box center [214, 30] width 42 height 18
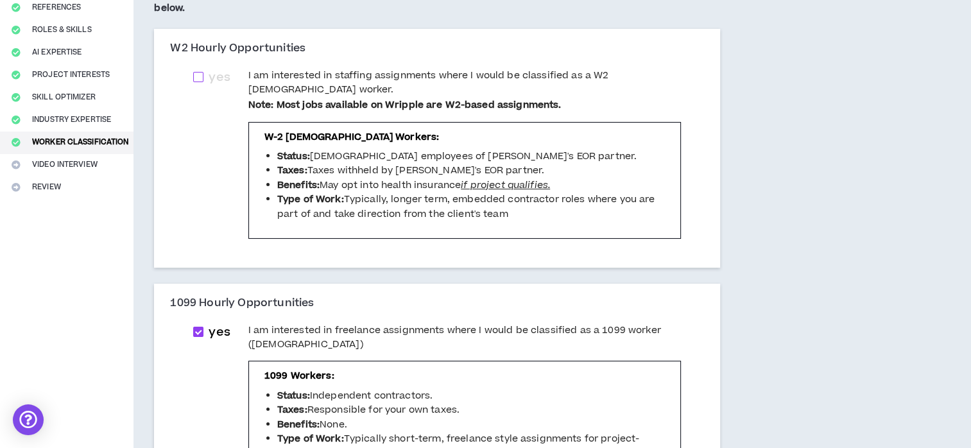
scroll to position [157, 0]
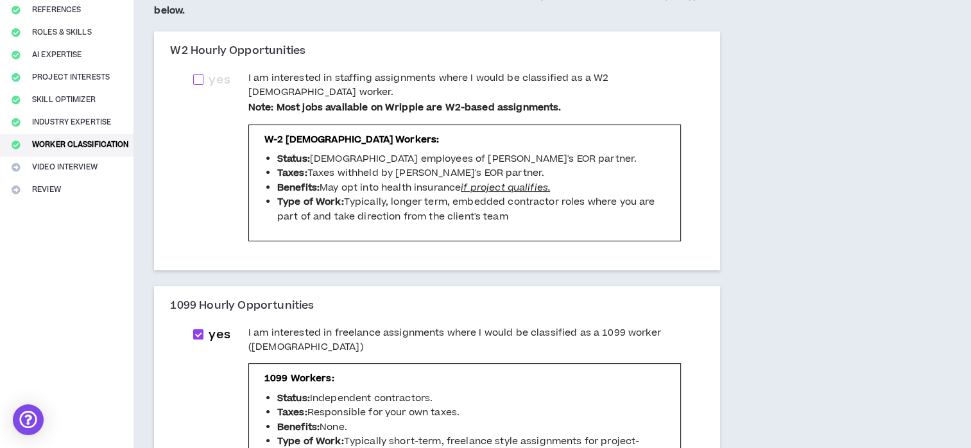
click at [204, 71] on span "yes" at bounding box center [218, 80] width 31 height 18
checkbox input "****"
click at [200, 329] on span at bounding box center [198, 334] width 10 height 10
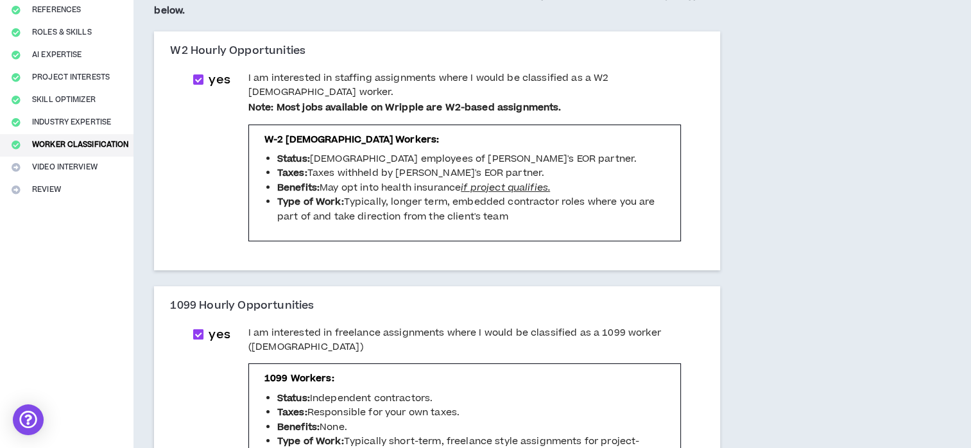
checkbox input "*****"
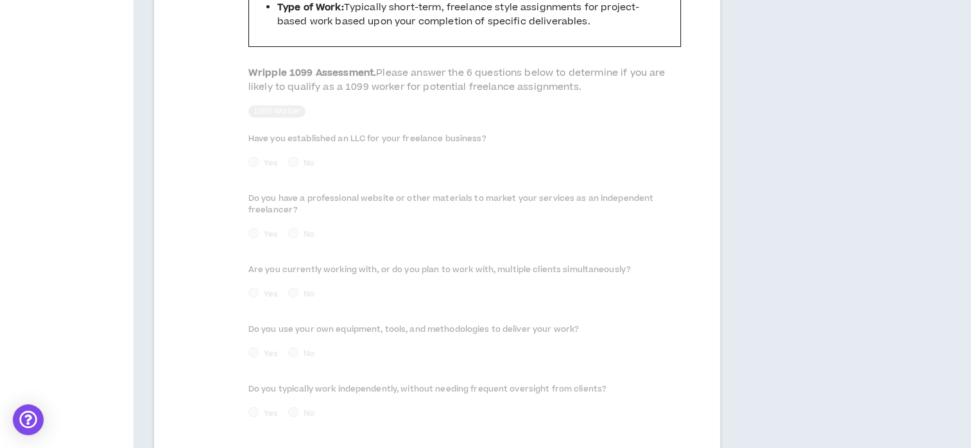
scroll to position [674, 0]
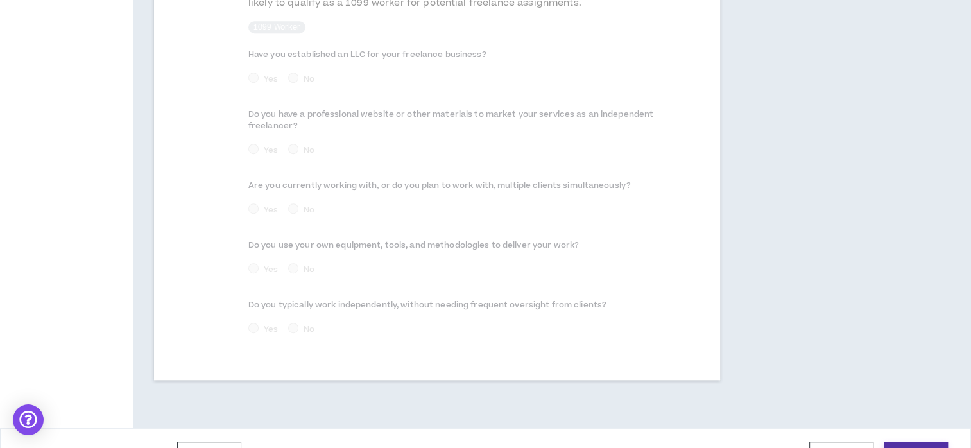
click at [913, 441] on button "Continue" at bounding box center [915, 453] width 64 height 24
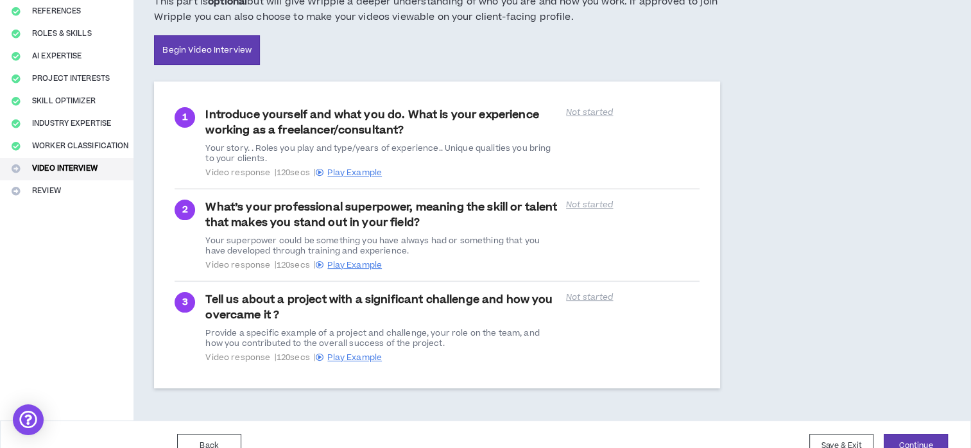
scroll to position [176, 0]
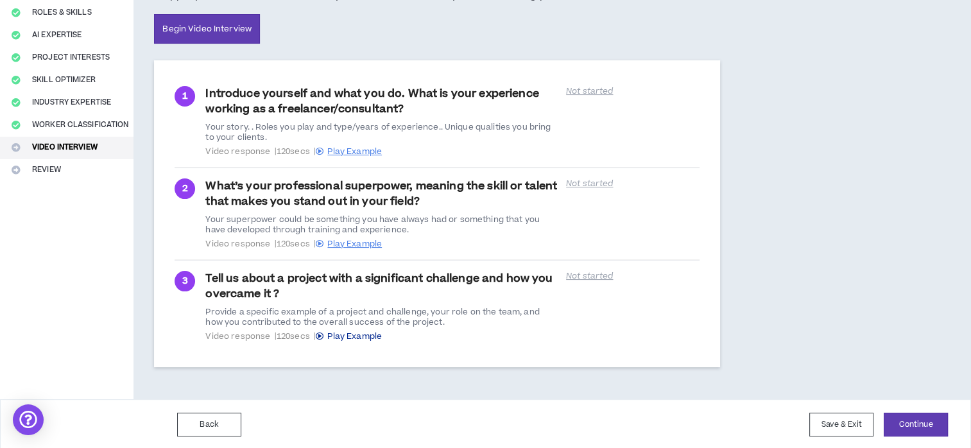
click at [373, 330] on span "Play Example" at bounding box center [354, 336] width 55 height 12
